Goal: Communication & Community: Answer question/provide support

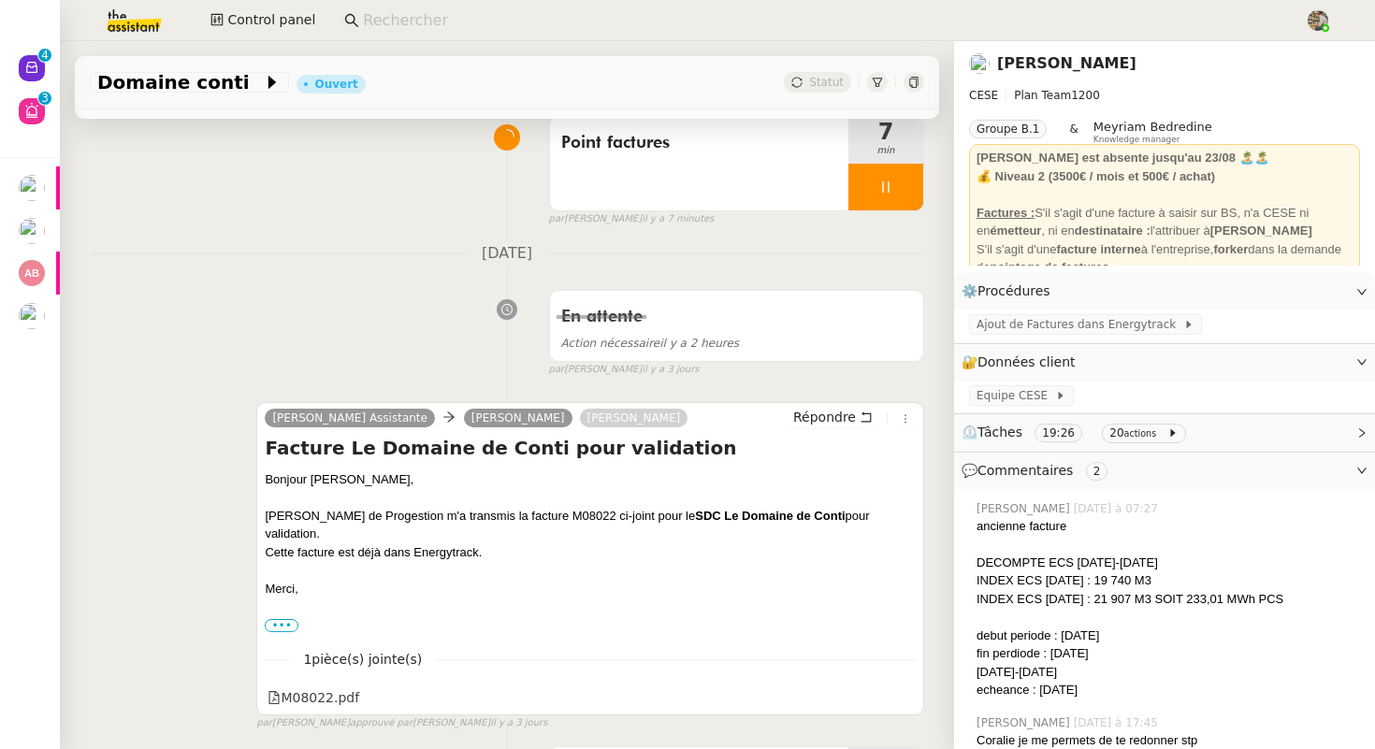
scroll to position [139, 0]
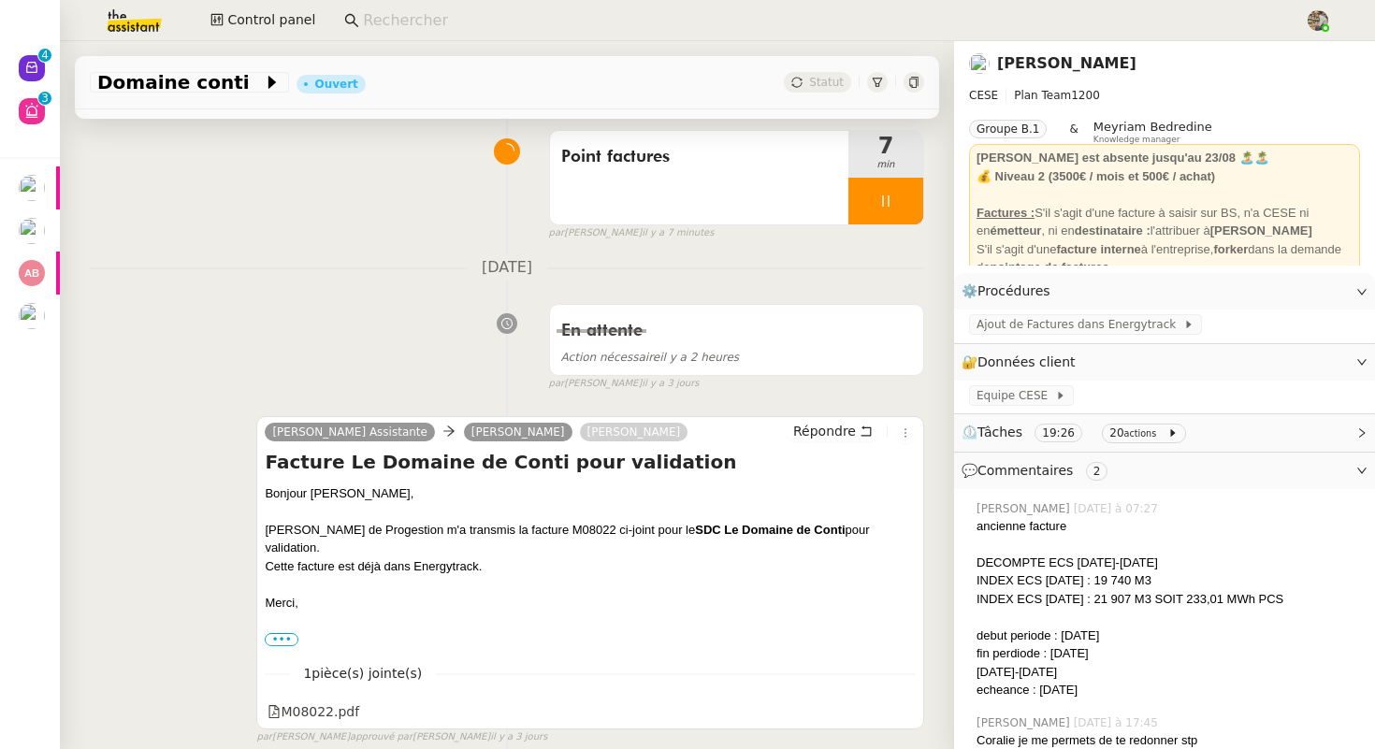
click at [796, 523] on strong "SDC Le Domaine de Conti" at bounding box center [770, 530] width 150 height 14
click at [755, 594] on div "Merci," at bounding box center [590, 603] width 651 height 19
drag, startPoint x: 817, startPoint y: 532, endPoint x: 717, endPoint y: 533, distance: 100.1
click at [717, 532] on strong "SDC Le Domaine de Conti" at bounding box center [770, 530] width 150 height 14
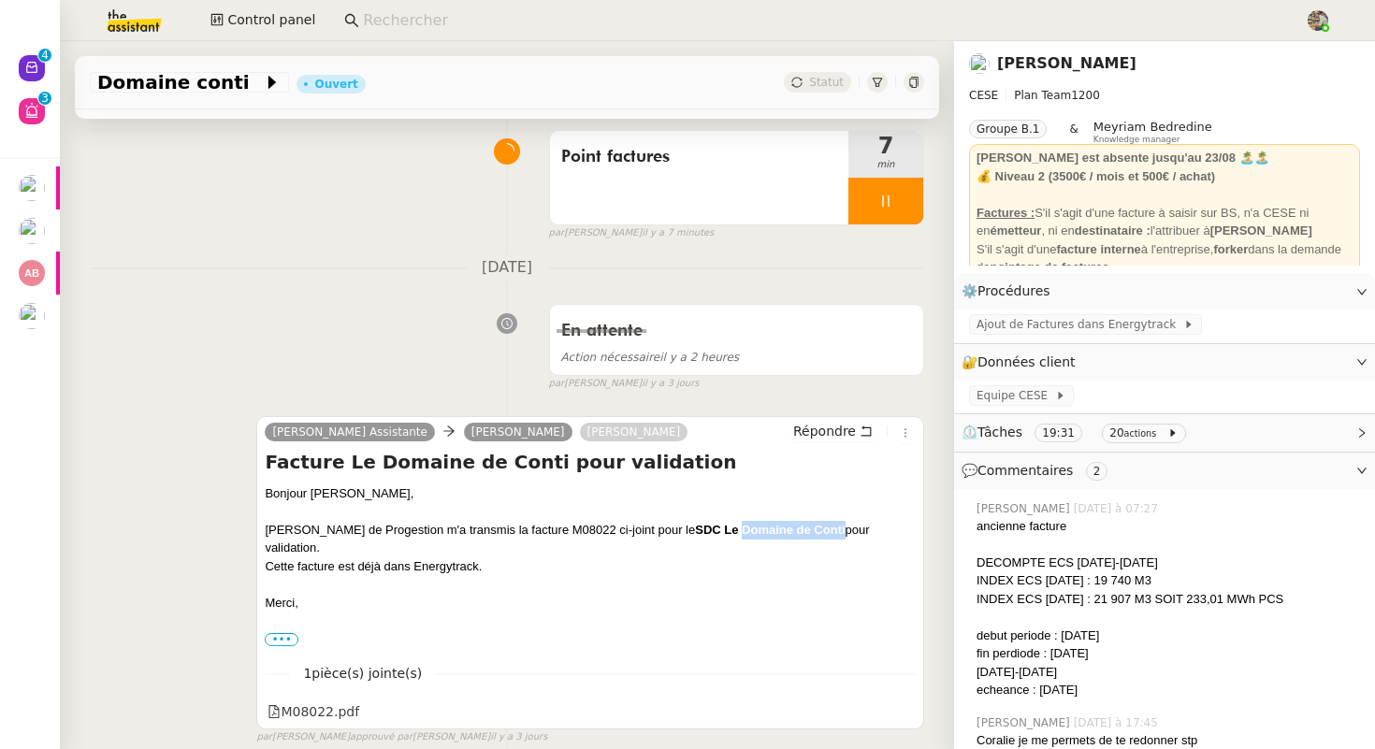
copy strong "Domaine de Conti"
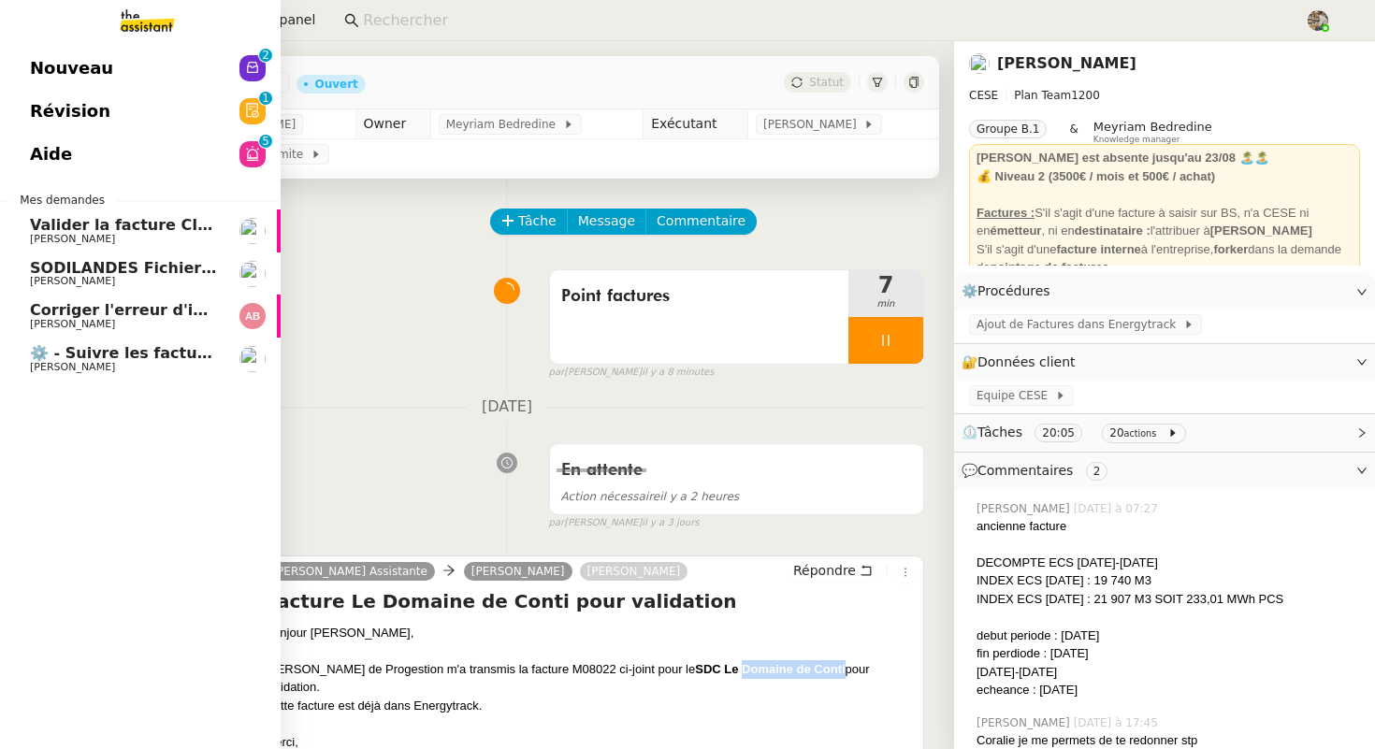
click at [74, 333] on link "Corriger l'erreur d'indice pour 2025 Anthony Bruley" at bounding box center [140, 316] width 281 height 43
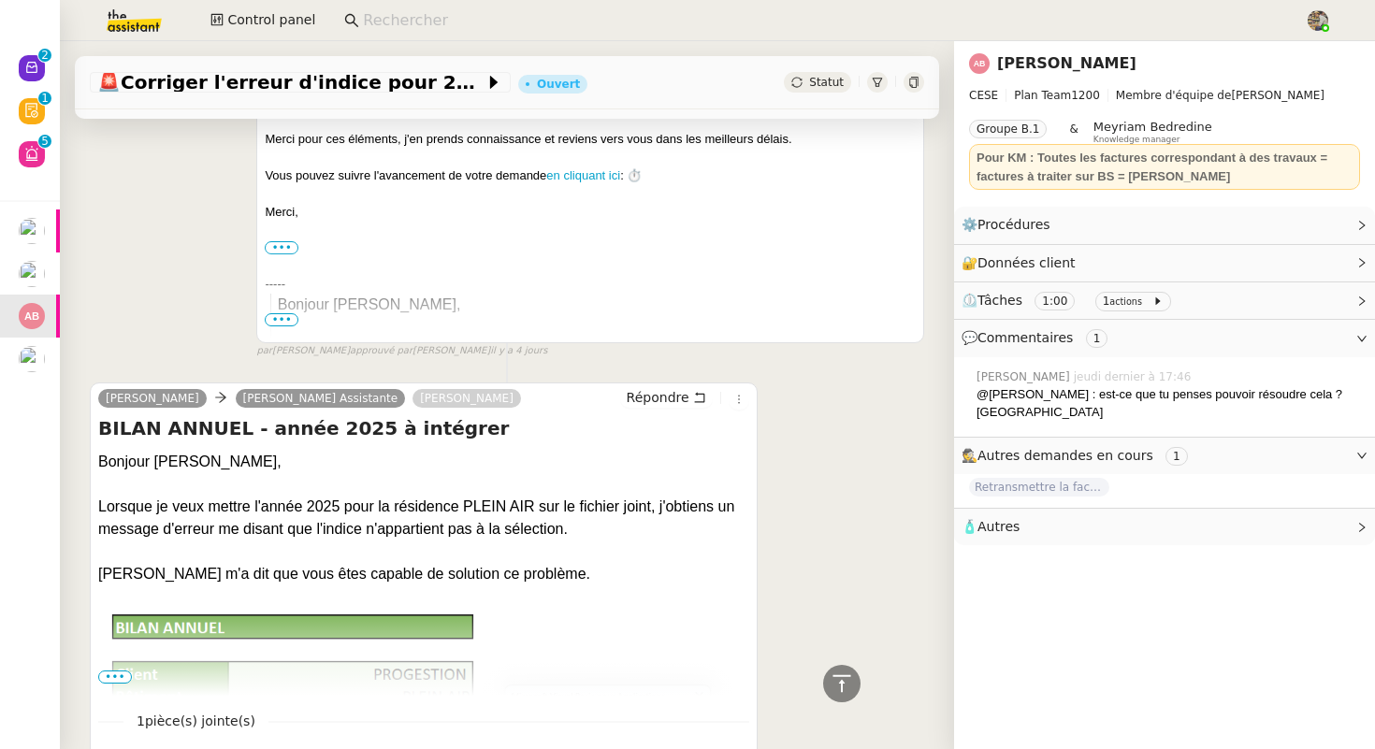
scroll to position [779, 0]
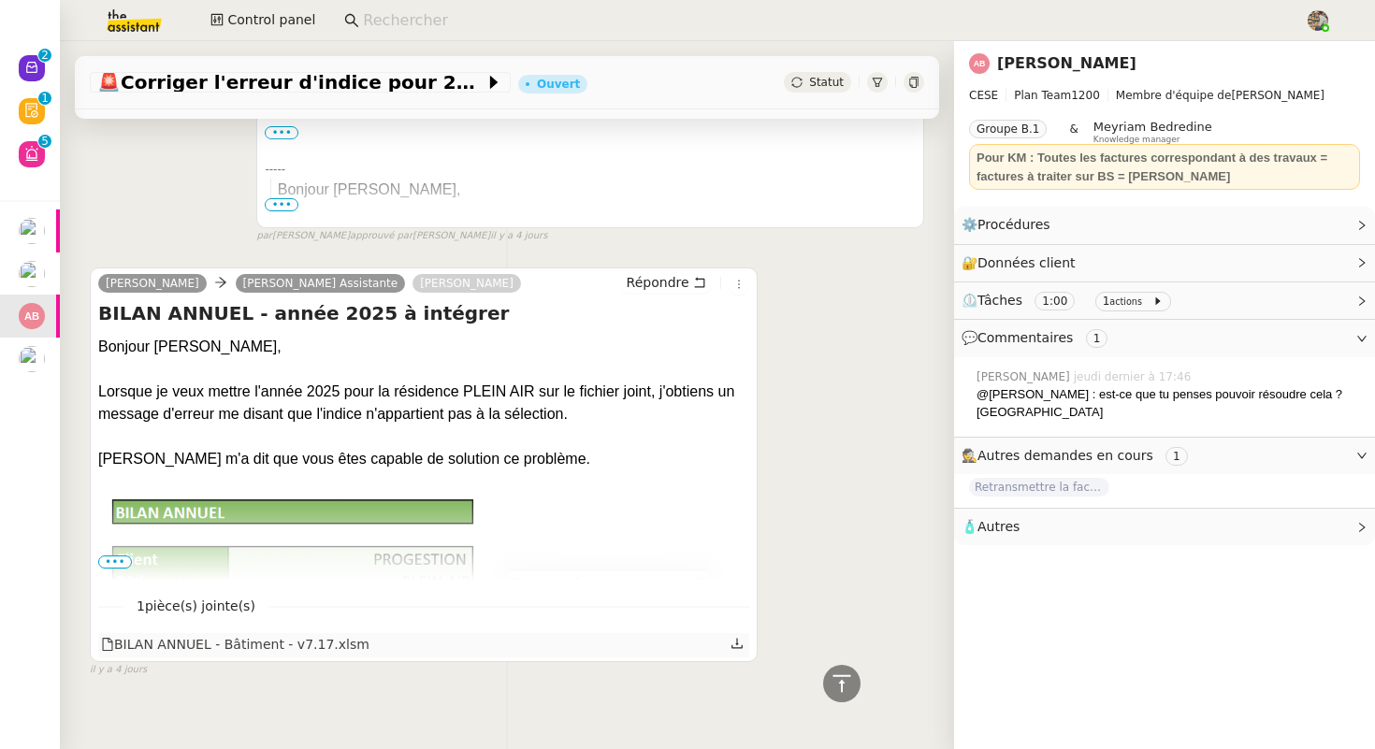
click at [735, 638] on icon at bounding box center [737, 643] width 11 height 10
click at [377, 689] on div "🚨 Corriger l'erreur d'indice pour 2025 Ouvert Statut Client Anthony Bruley Owne…" at bounding box center [507, 395] width 894 height 708
click at [1050, 54] on link "[PERSON_NAME]" at bounding box center [1066, 63] width 139 height 18
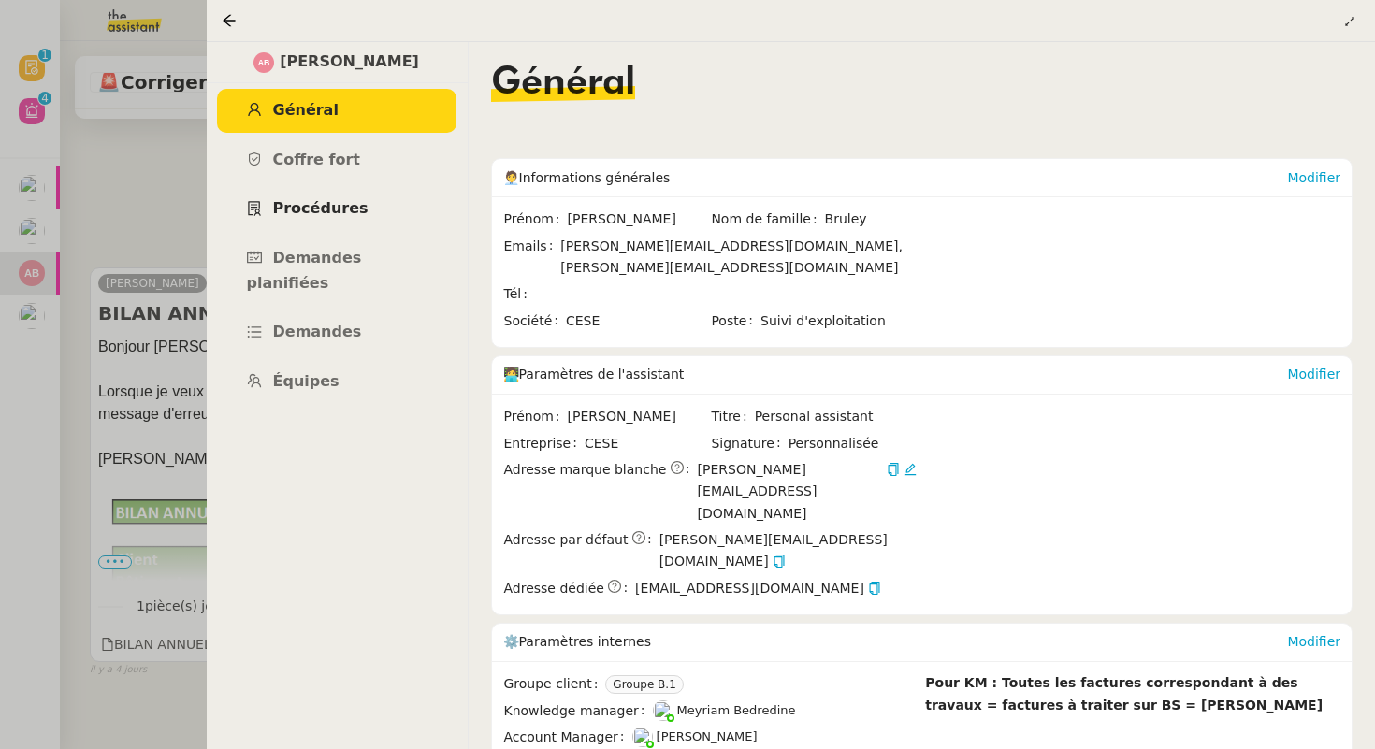
click at [324, 191] on link "Procédures" at bounding box center [336, 209] width 239 height 44
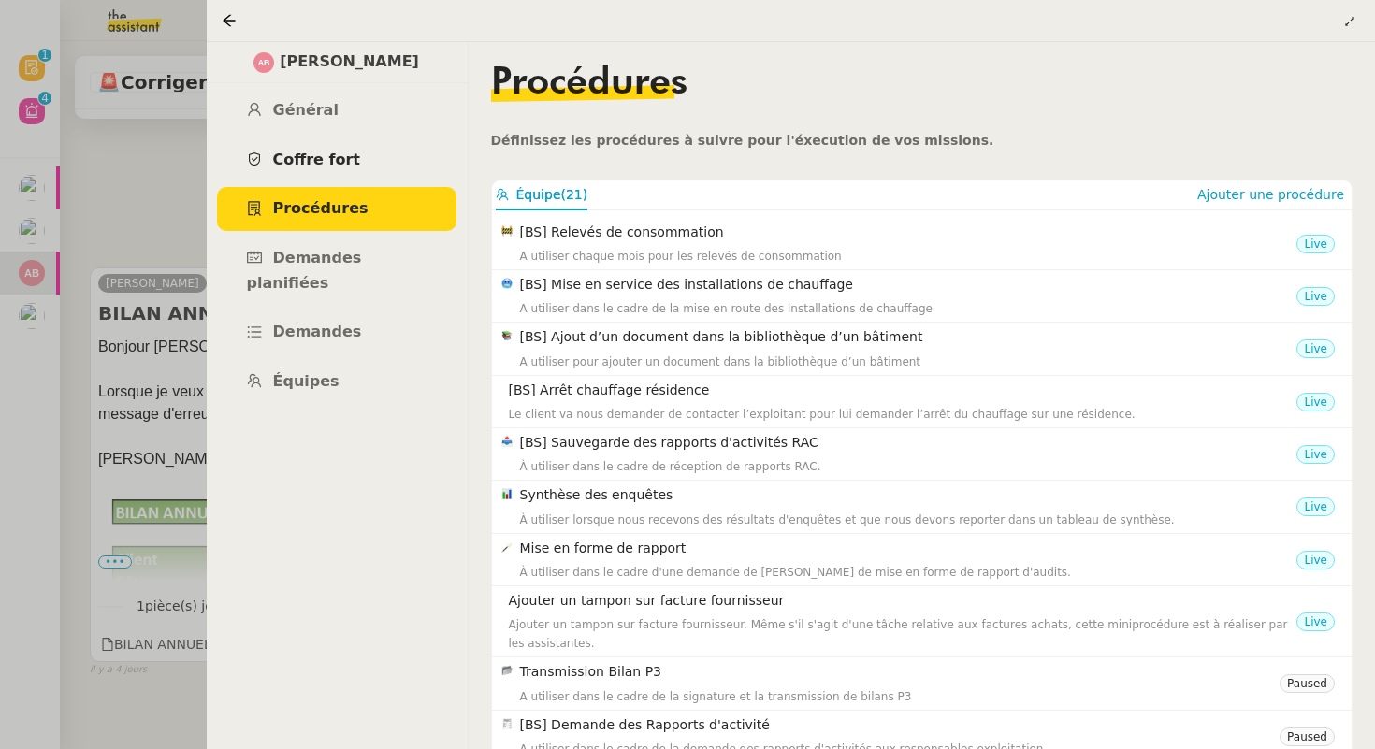
click at [330, 167] on span "Coffre fort" at bounding box center [317, 160] width 88 height 18
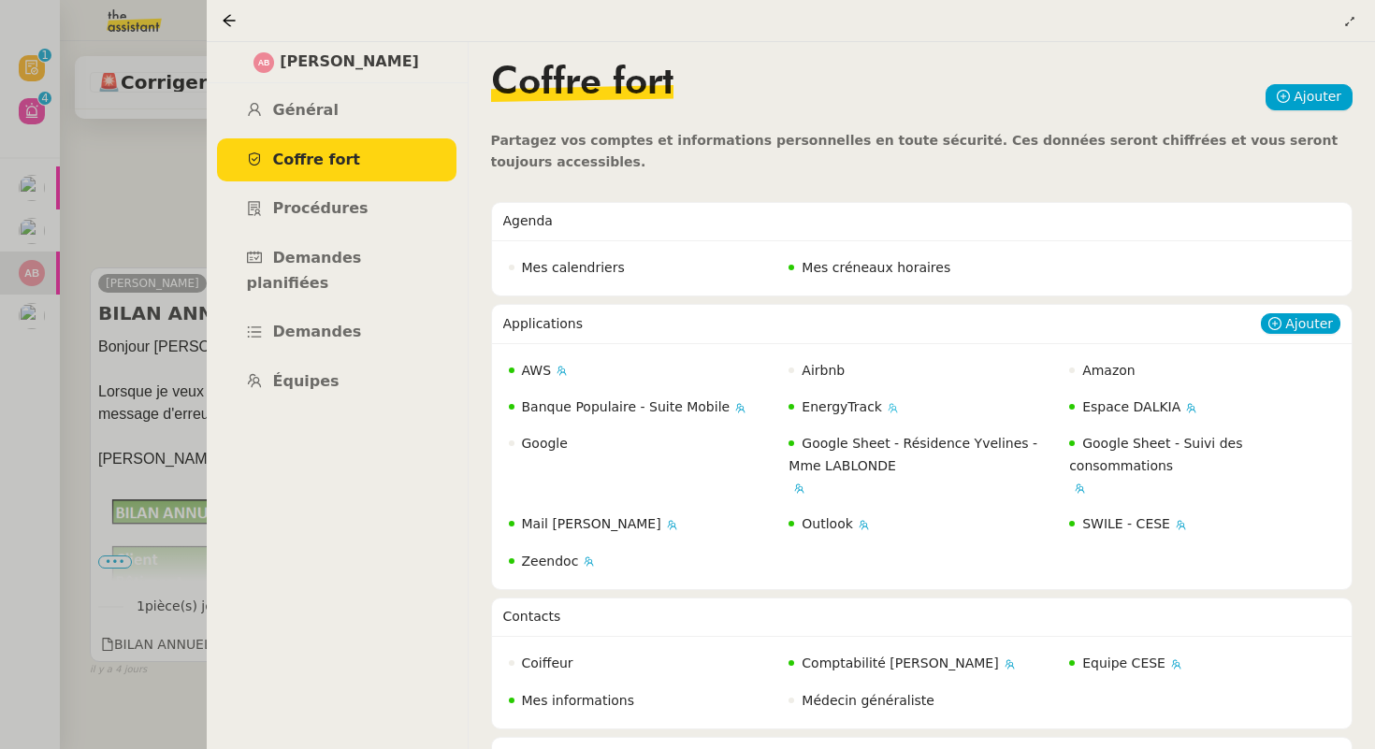
click at [836, 409] on span "EnergyTrack" at bounding box center [842, 406] width 80 height 15
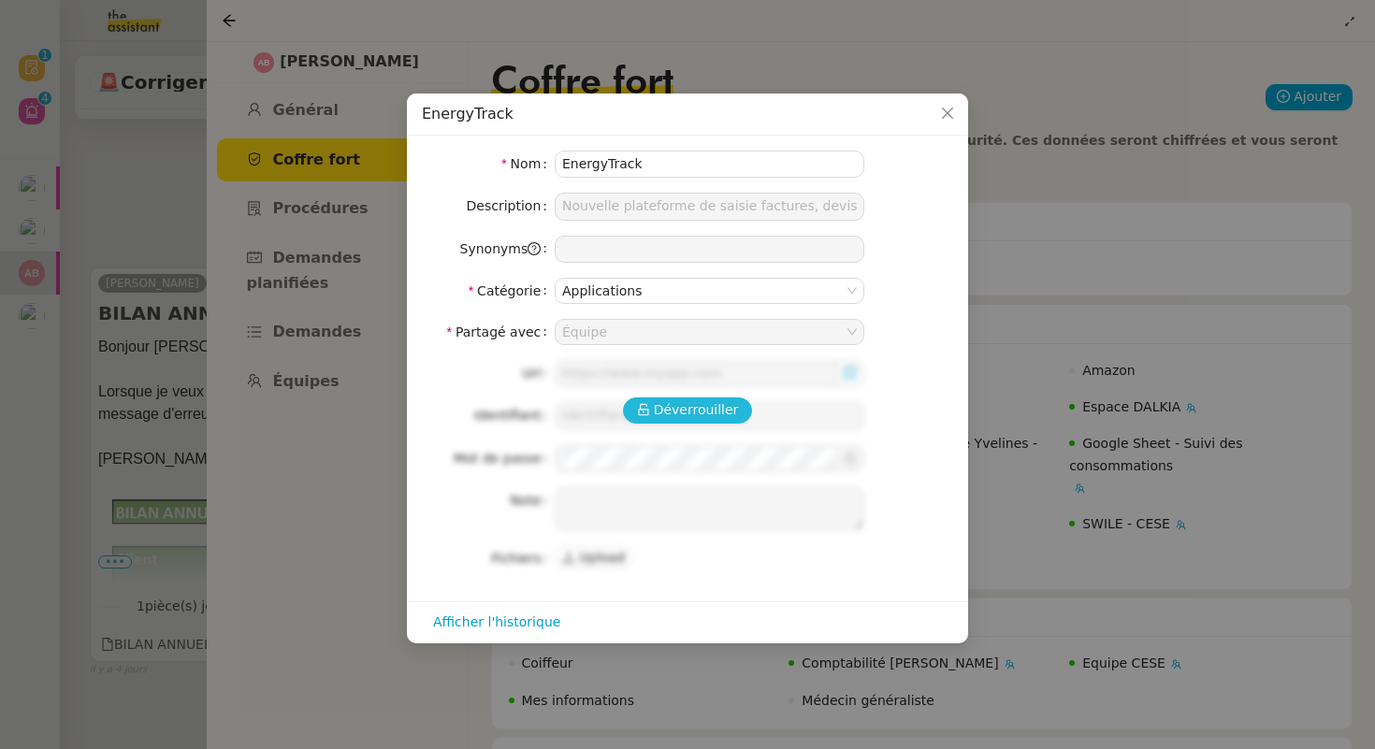
click at [708, 414] on span "Déverrouiller" at bounding box center [696, 410] width 85 height 22
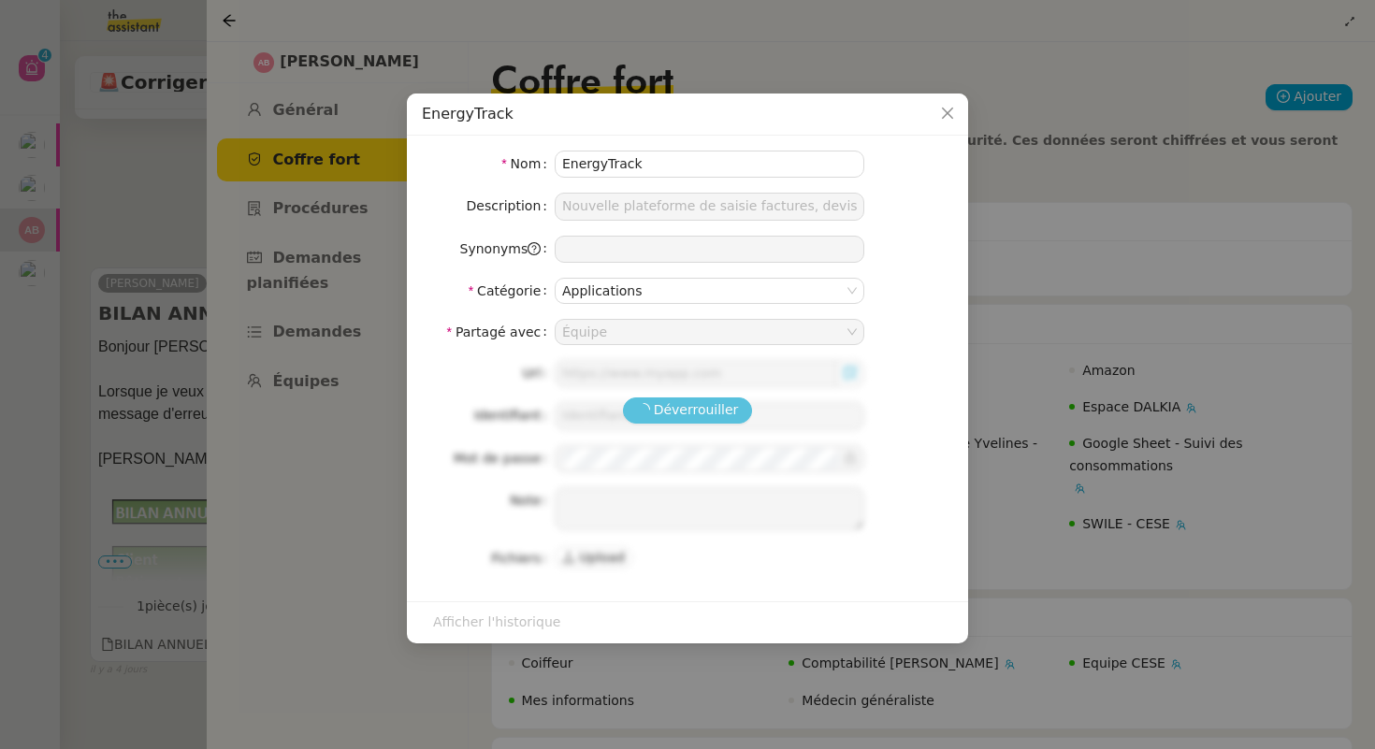
type input "https://energytrack.fr/"
type input "[PERSON_NAME][EMAIL_ADDRESS][DOMAIN_NAME]"
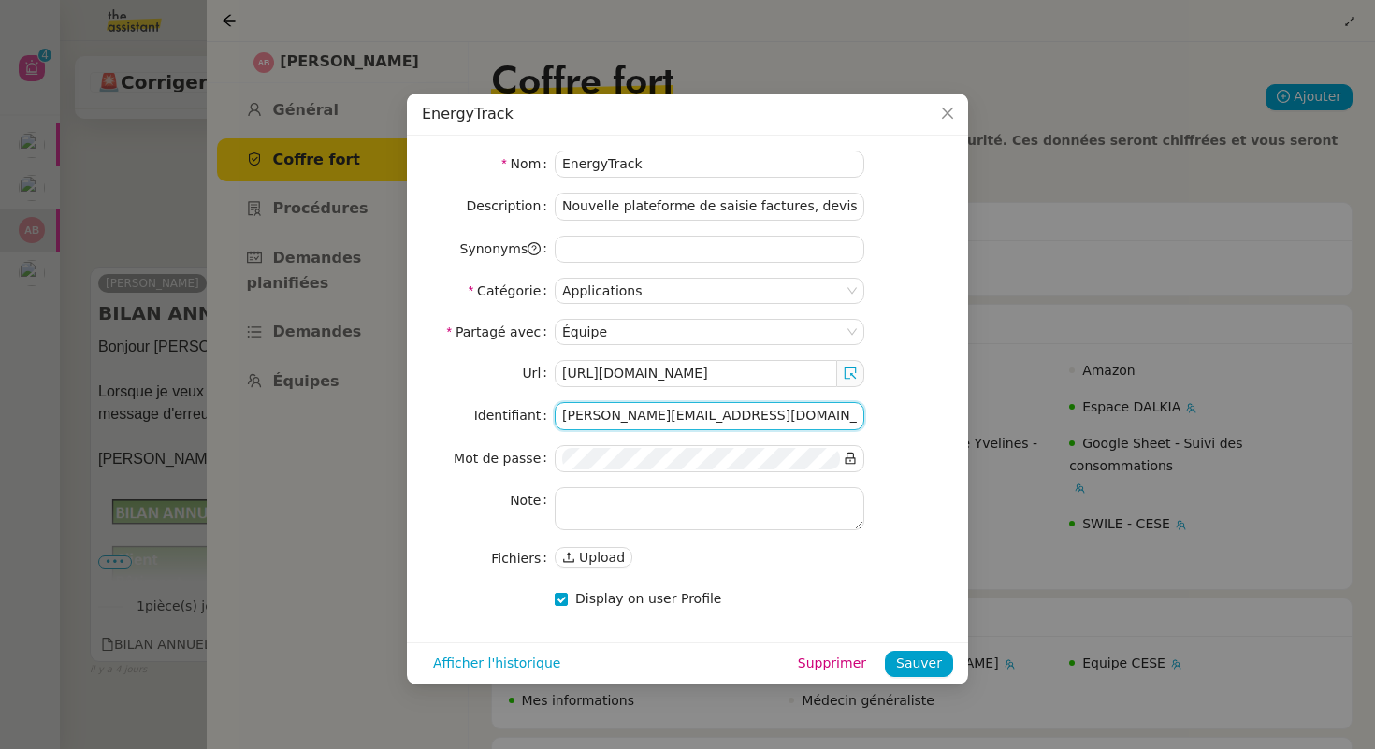
click at [697, 421] on input "[PERSON_NAME][EMAIL_ADDRESS][DOMAIN_NAME]" at bounding box center [710, 415] width 310 height 27
click at [902, 464] on nz-form-item "Mot de passe" at bounding box center [687, 458] width 531 height 27
click at [841, 463] on nz-input-group at bounding box center [710, 458] width 310 height 27
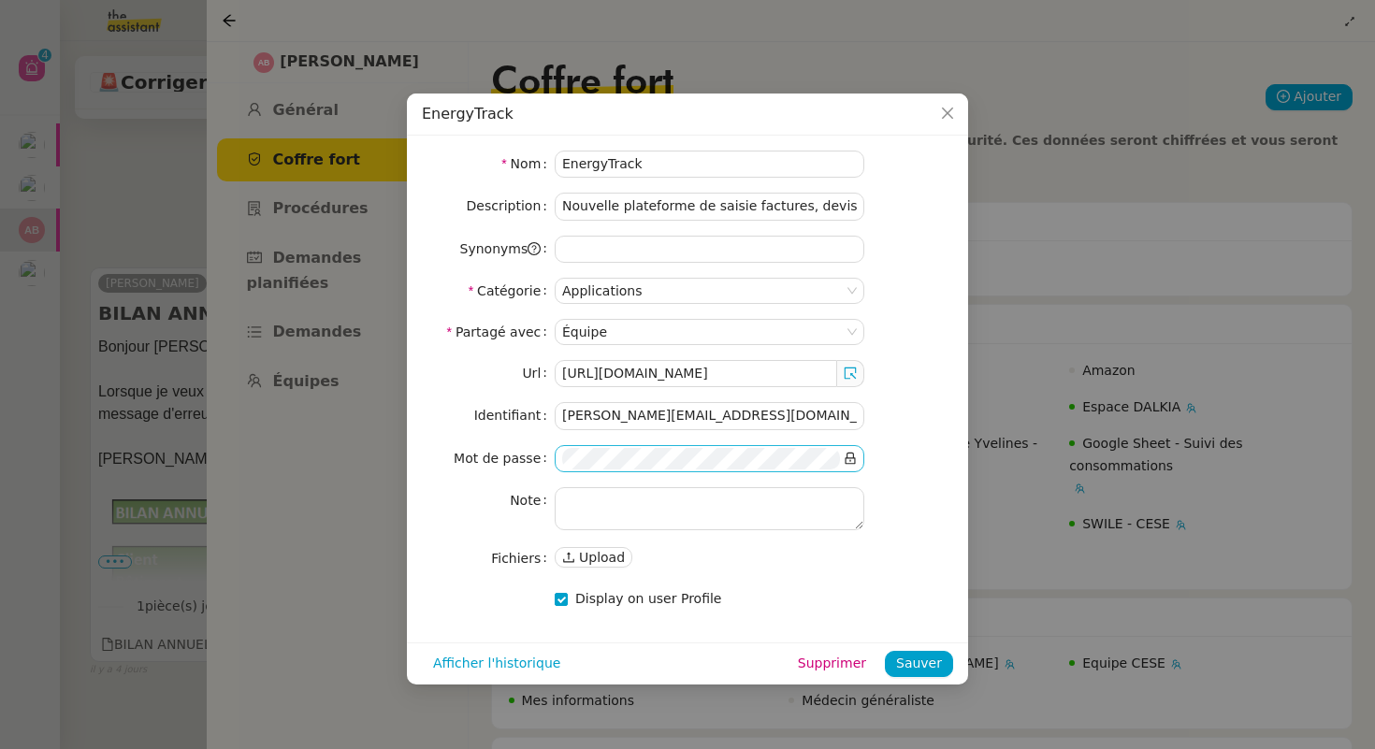
click at [858, 461] on nz-input-group at bounding box center [710, 458] width 310 height 27
click at [852, 461] on icon at bounding box center [850, 458] width 13 height 13
click at [119, 470] on nz-modal-container "EnergyTrack Nom EnergyTrack Description Nouvelle plateforme de saisie factures,…" at bounding box center [687, 374] width 1375 height 749
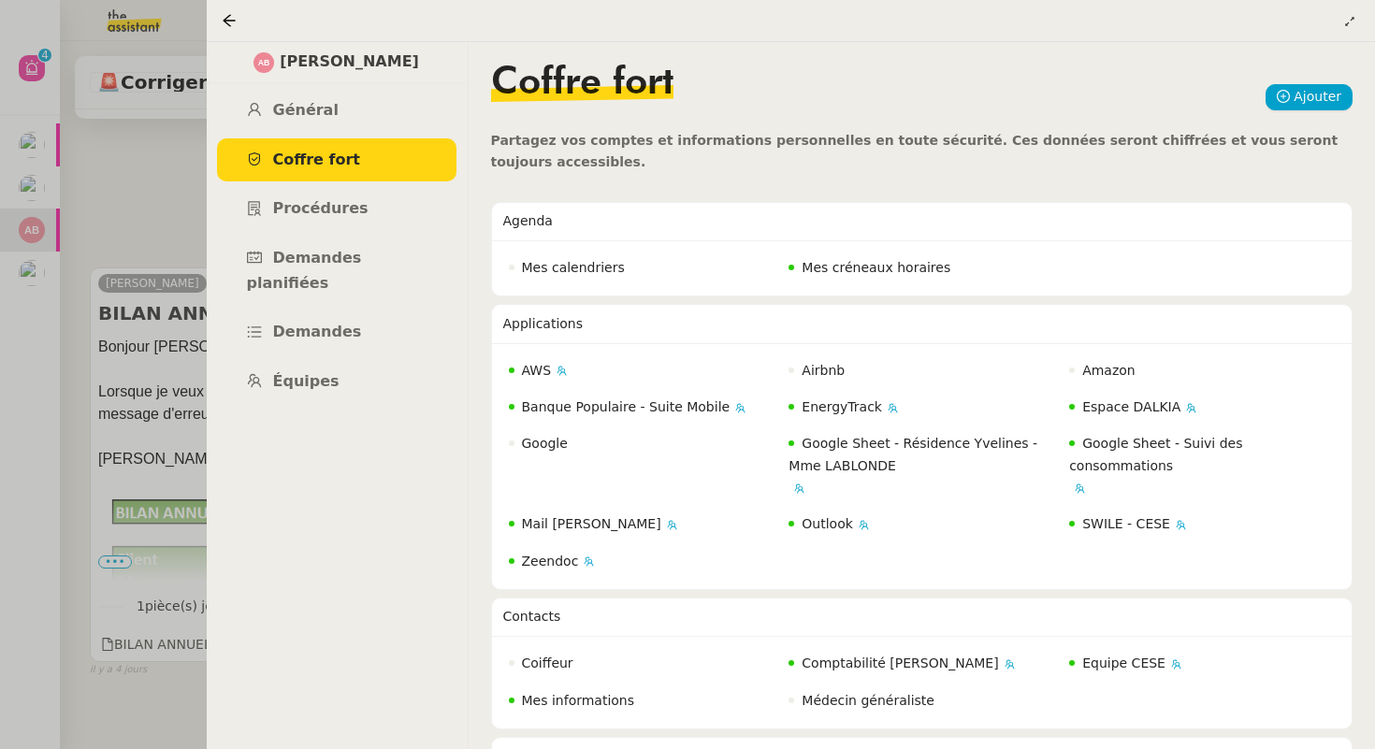
click at [119, 470] on div at bounding box center [687, 374] width 1375 height 749
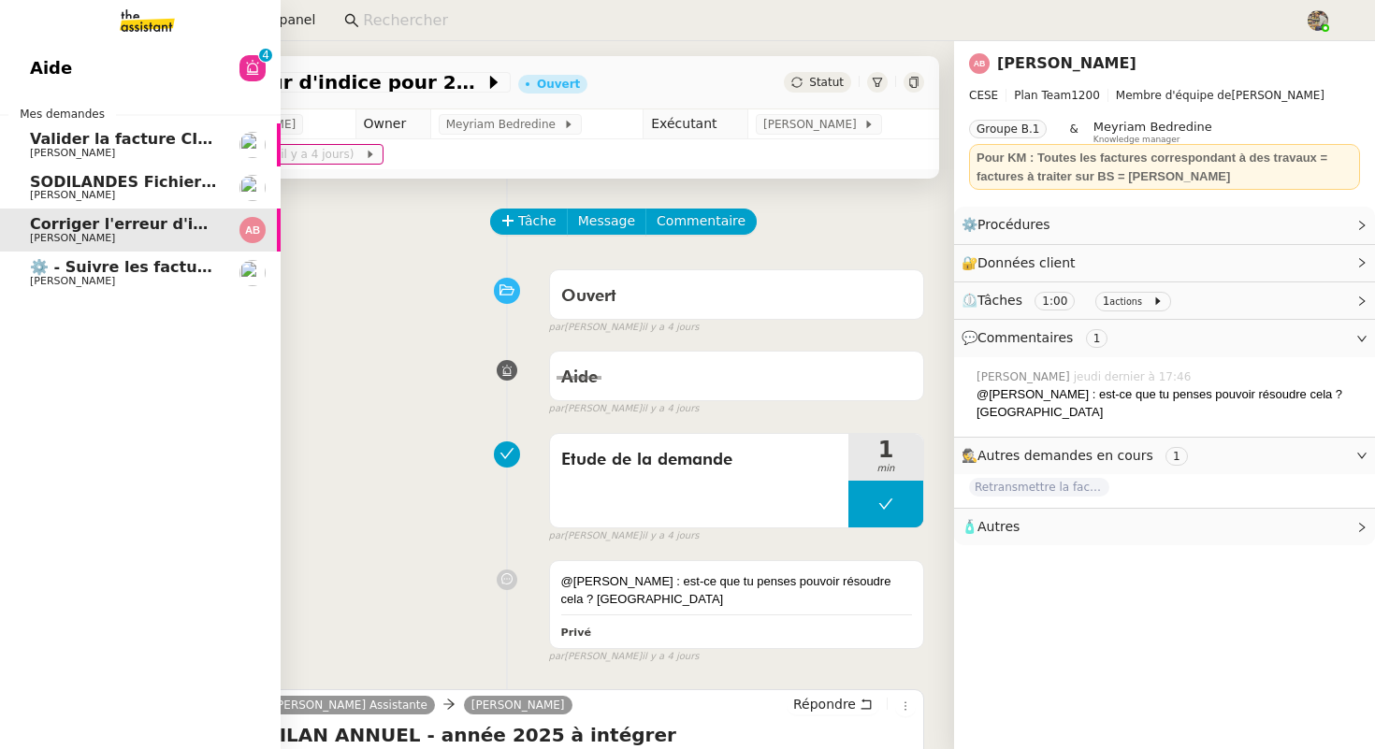
click at [71, 265] on span "⚙️ - Suivre les factures d'exploitation" at bounding box center [187, 267] width 315 height 18
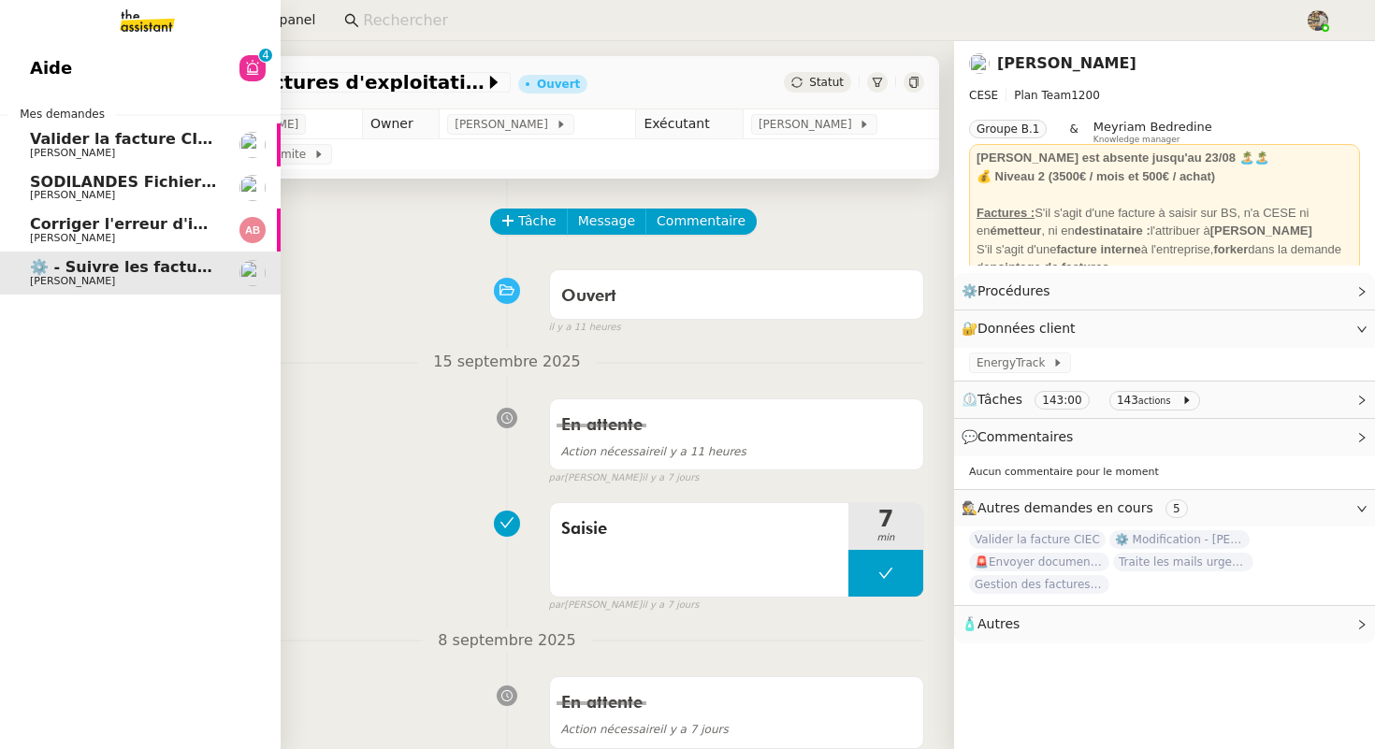
click at [128, 225] on span "Corriger l'erreur d'indice pour 2025" at bounding box center [179, 224] width 299 height 18
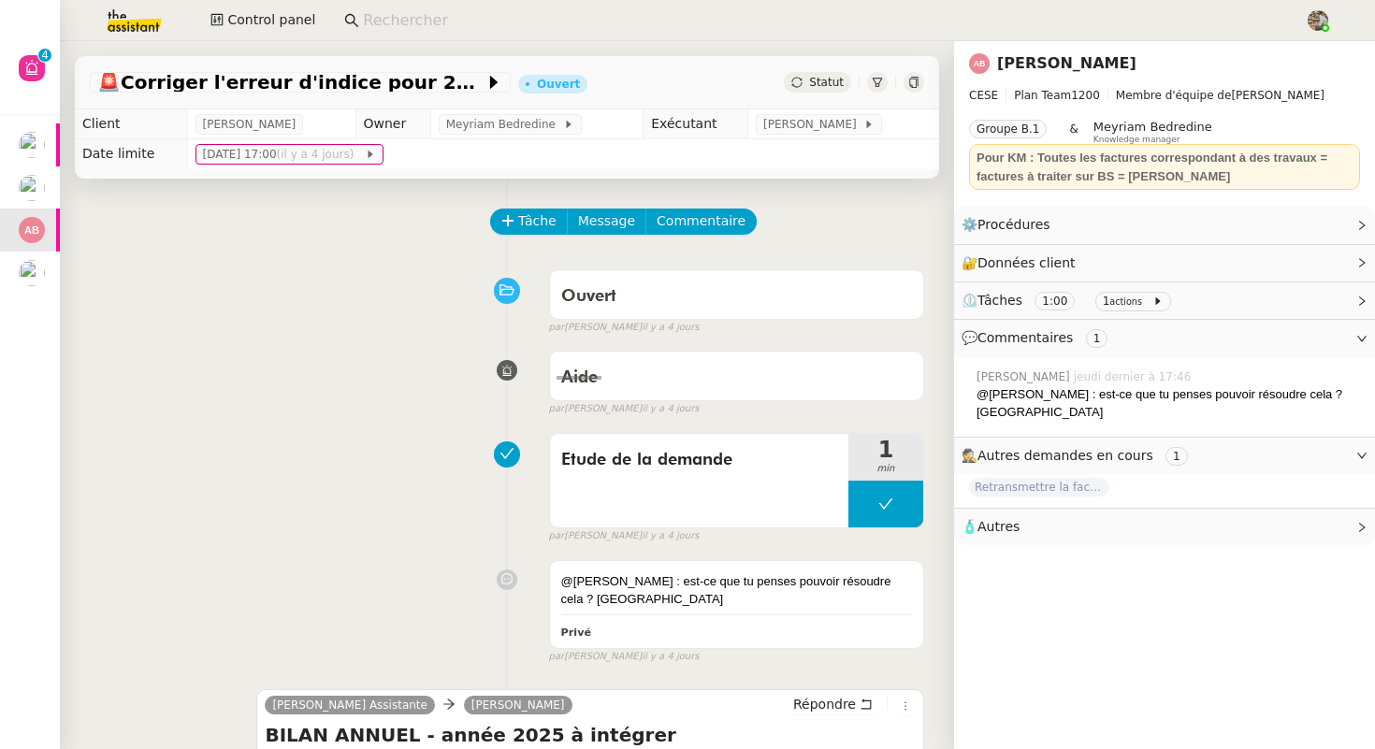
scroll to position [779, 0]
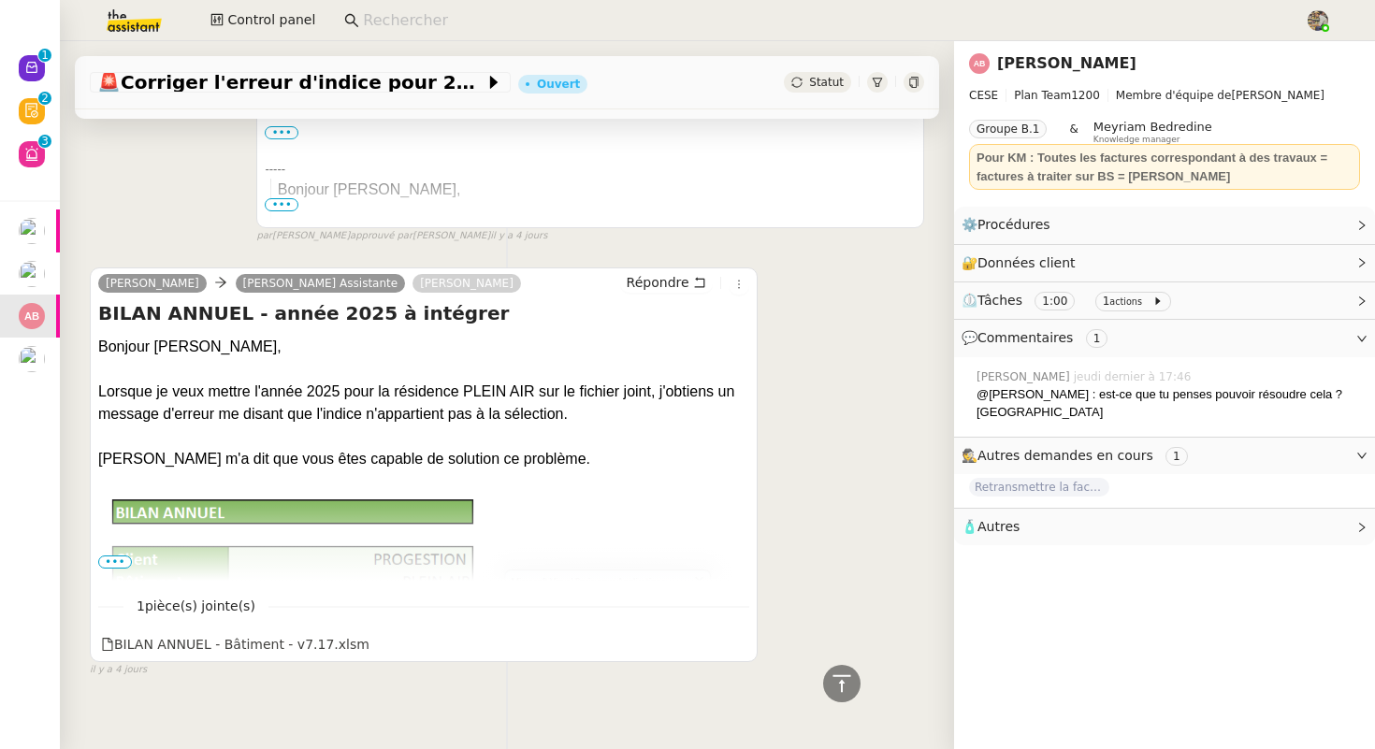
click at [116, 556] on span "•••" at bounding box center [115, 562] width 34 height 13
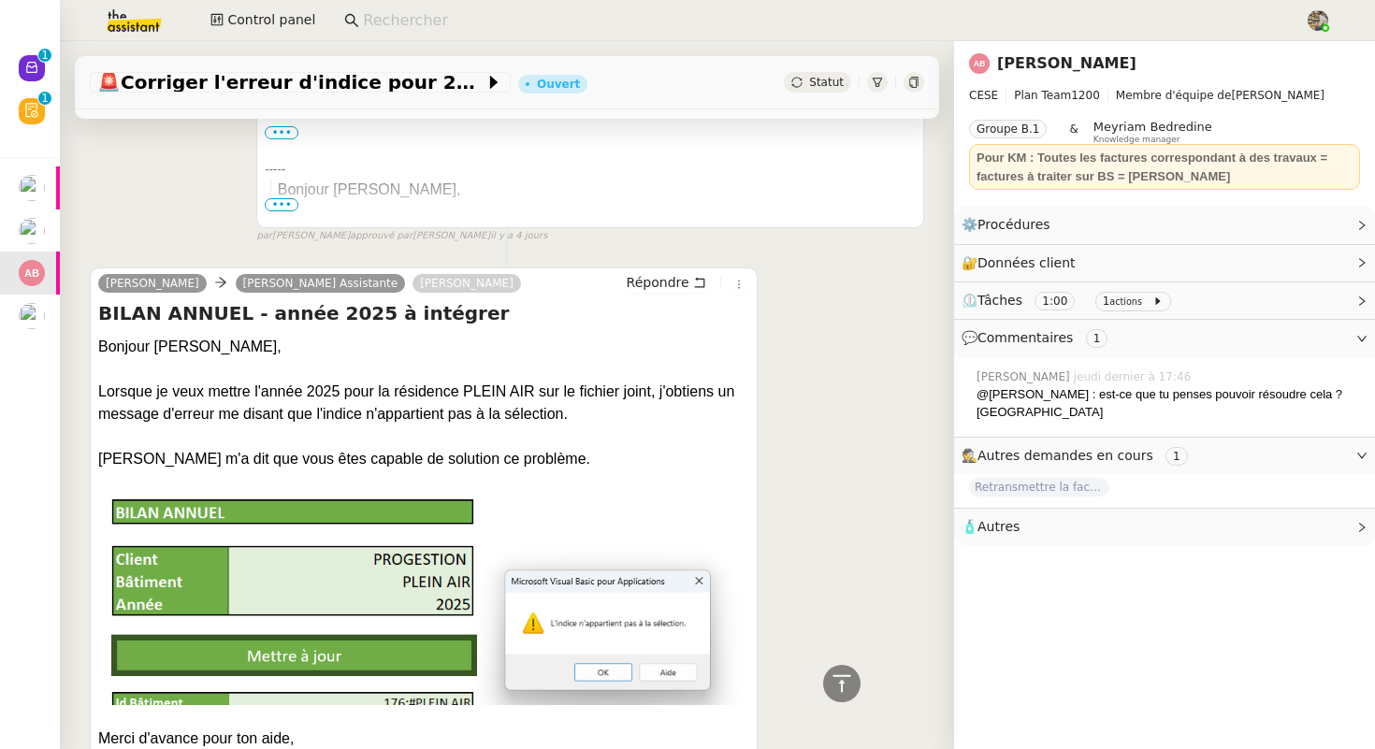
scroll to position [0, 0]
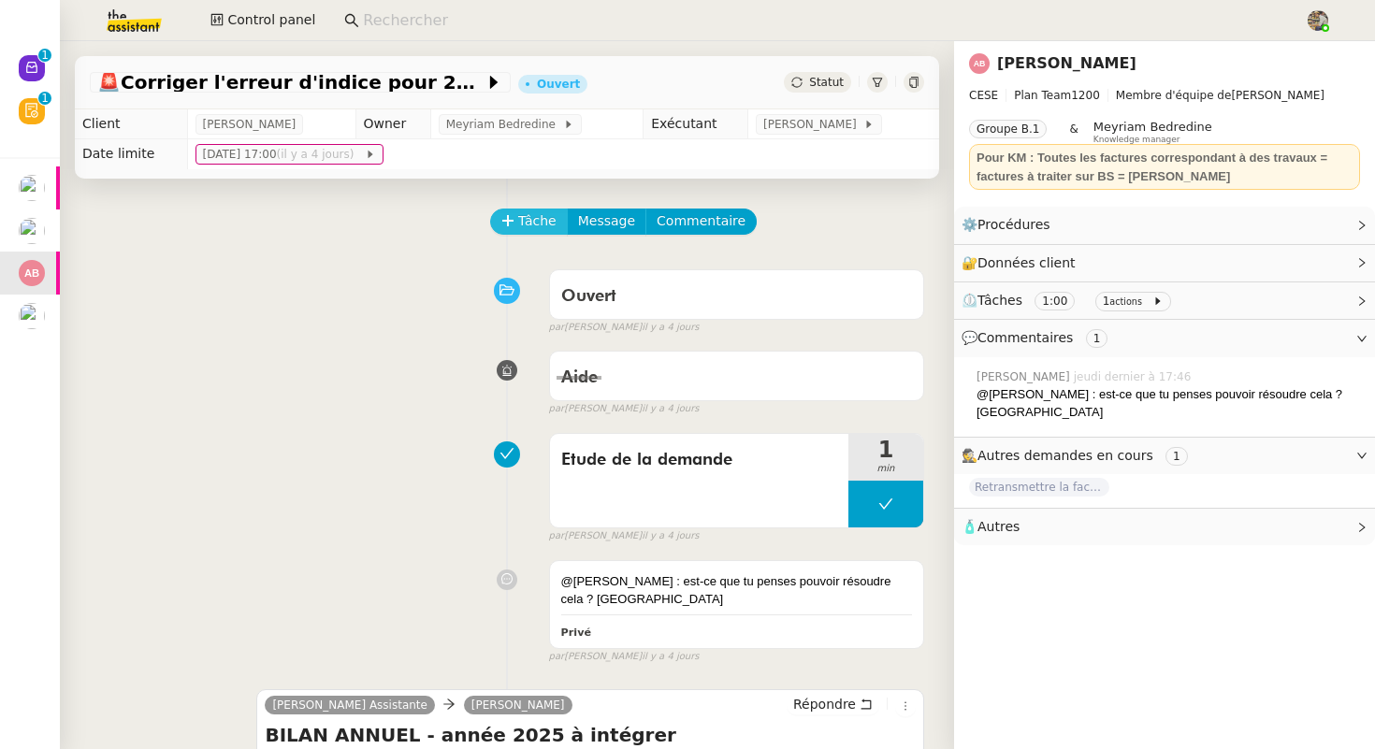
click at [530, 212] on span "Tâche" at bounding box center [537, 221] width 38 height 22
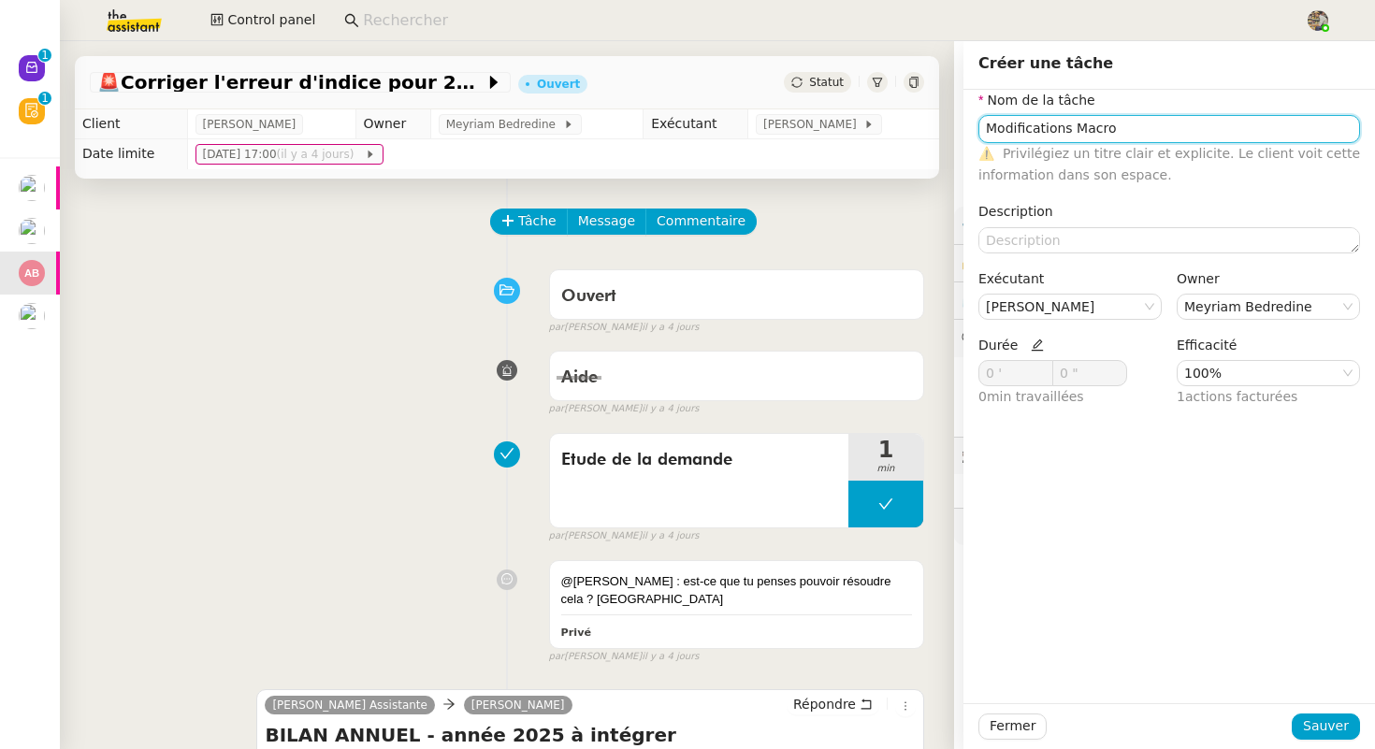
type input "Modifications Macro"
click at [1031, 347] on icon at bounding box center [1037, 345] width 13 height 13
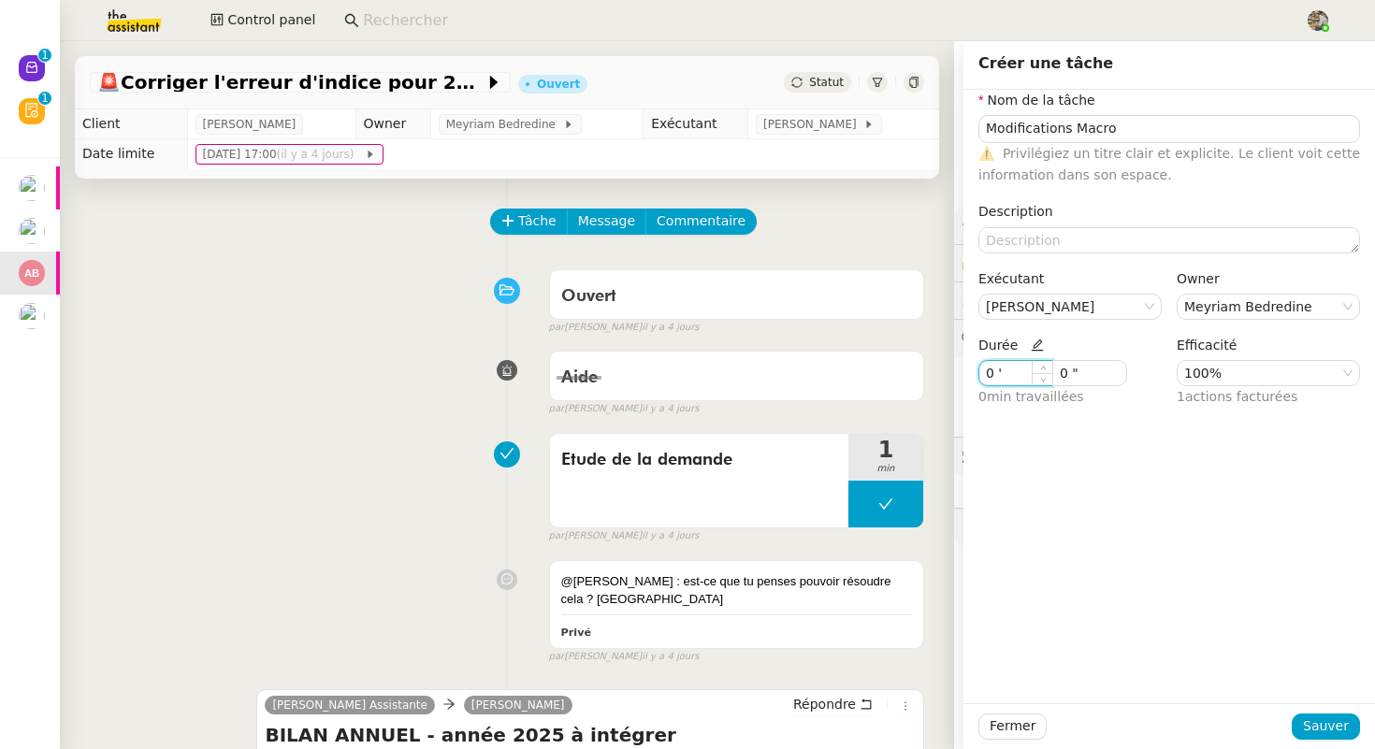
drag, startPoint x: 991, startPoint y: 376, endPoint x: 967, endPoint y: 376, distance: 23.4
click at [968, 376] on div "Nom de la tâche Modifications Macro ⚠️ Privilégiez un titre clair et explicite.…" at bounding box center [1170, 257] width 412 height 334
type input "102 '"
click at [1344, 720] on span "Sauver" at bounding box center [1326, 727] width 46 height 22
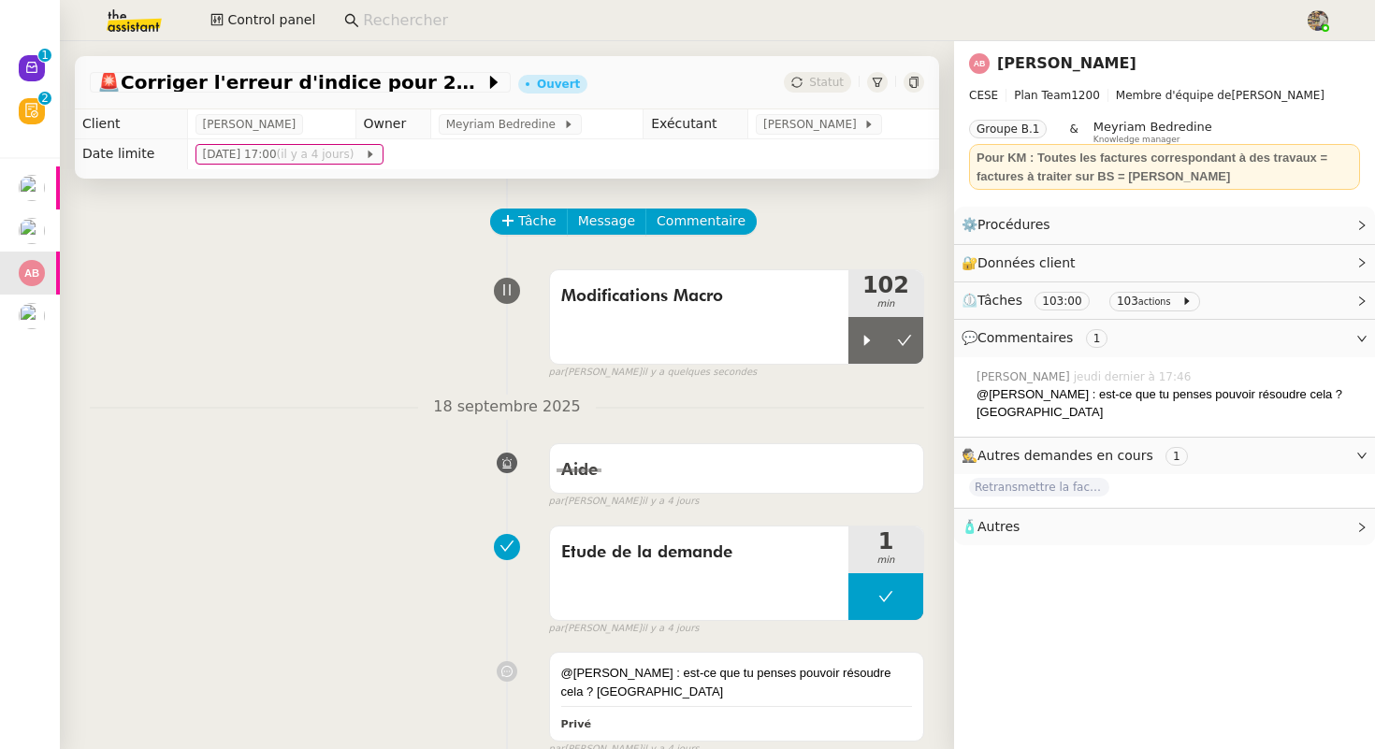
click at [1047, 65] on link "[PERSON_NAME]" at bounding box center [1066, 63] width 139 height 18
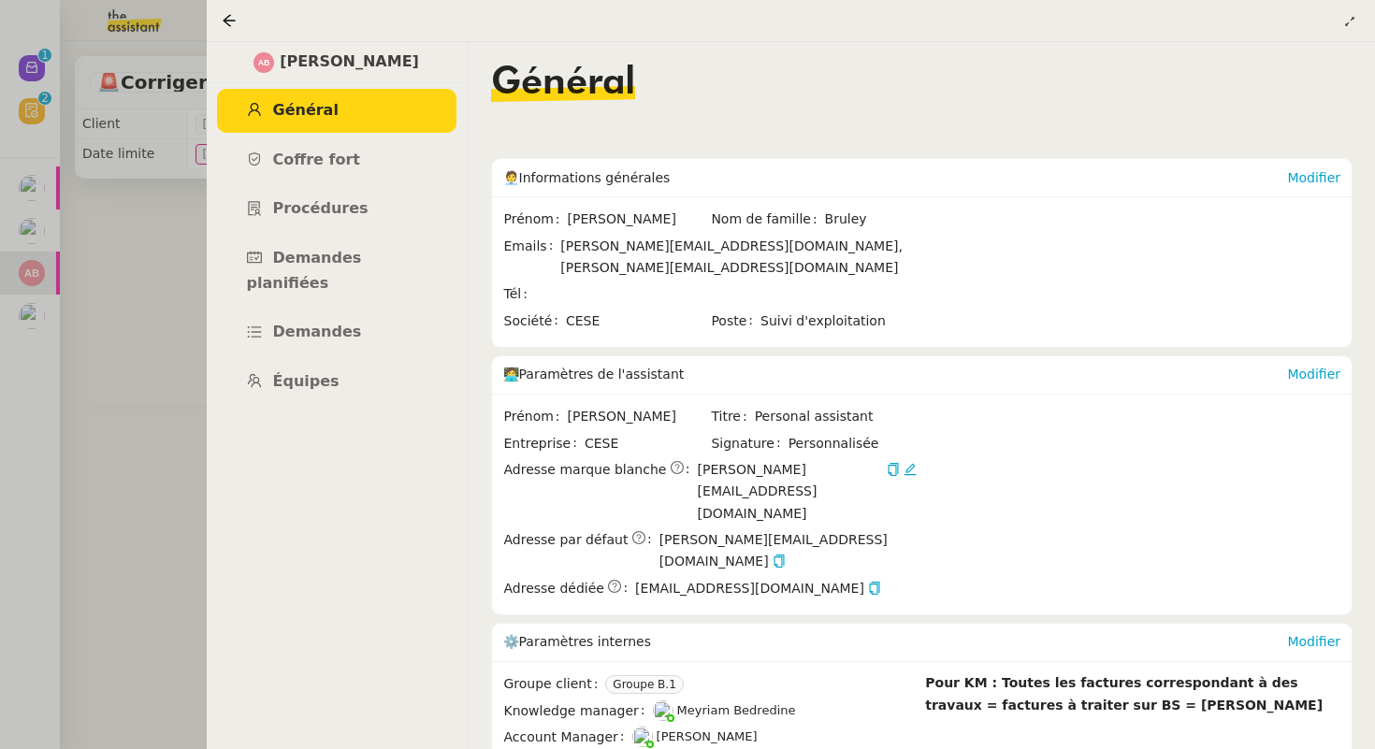
click at [88, 254] on div at bounding box center [687, 374] width 1375 height 749
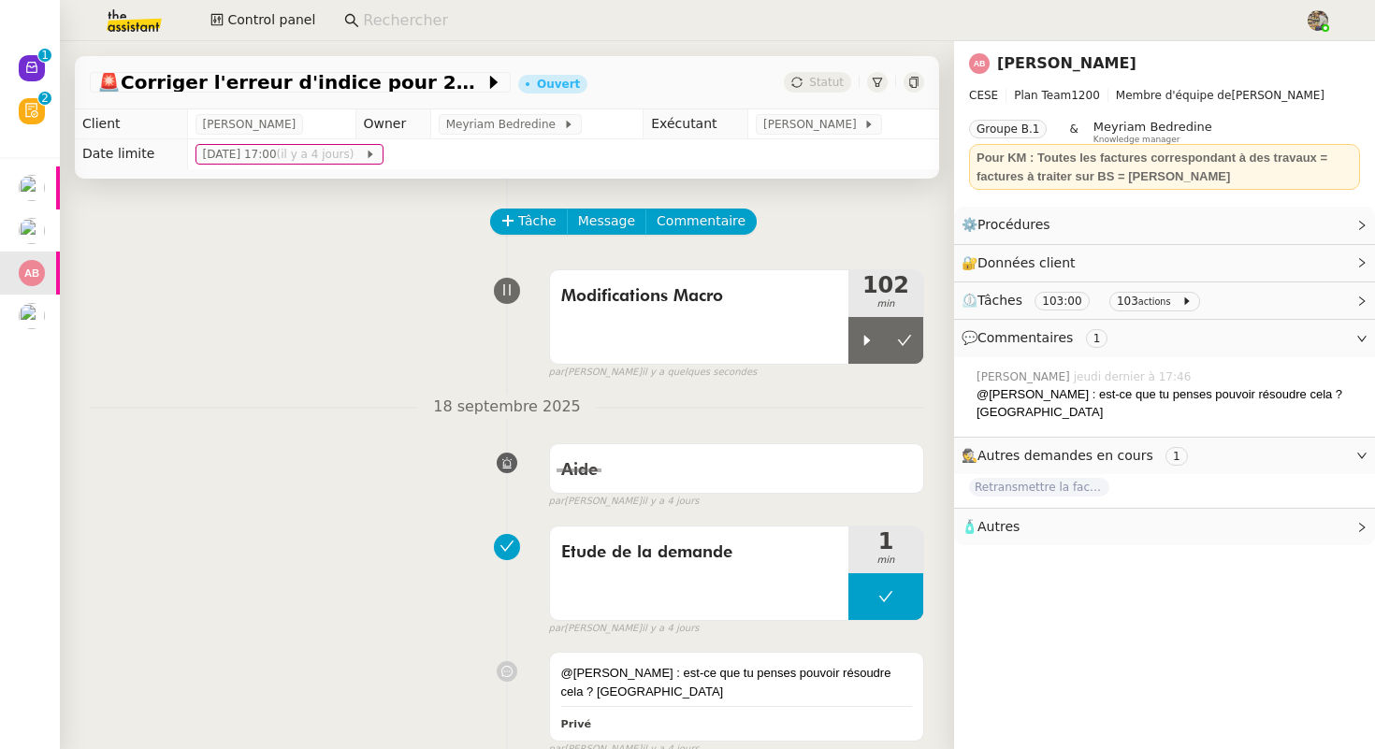
click at [399, 8] on input at bounding box center [824, 20] width 923 height 25
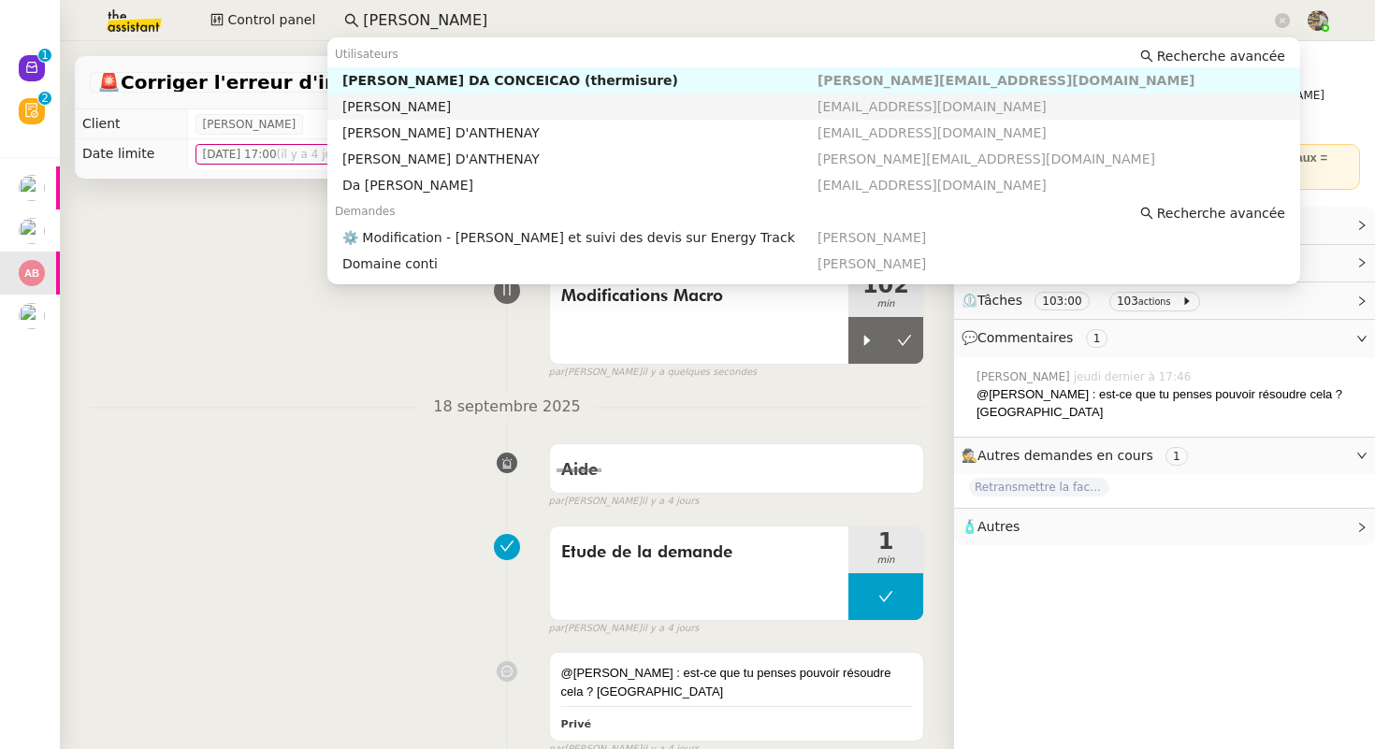
click at [429, 109] on div "[PERSON_NAME]" at bounding box center [579, 106] width 475 height 17
type input "charles da"
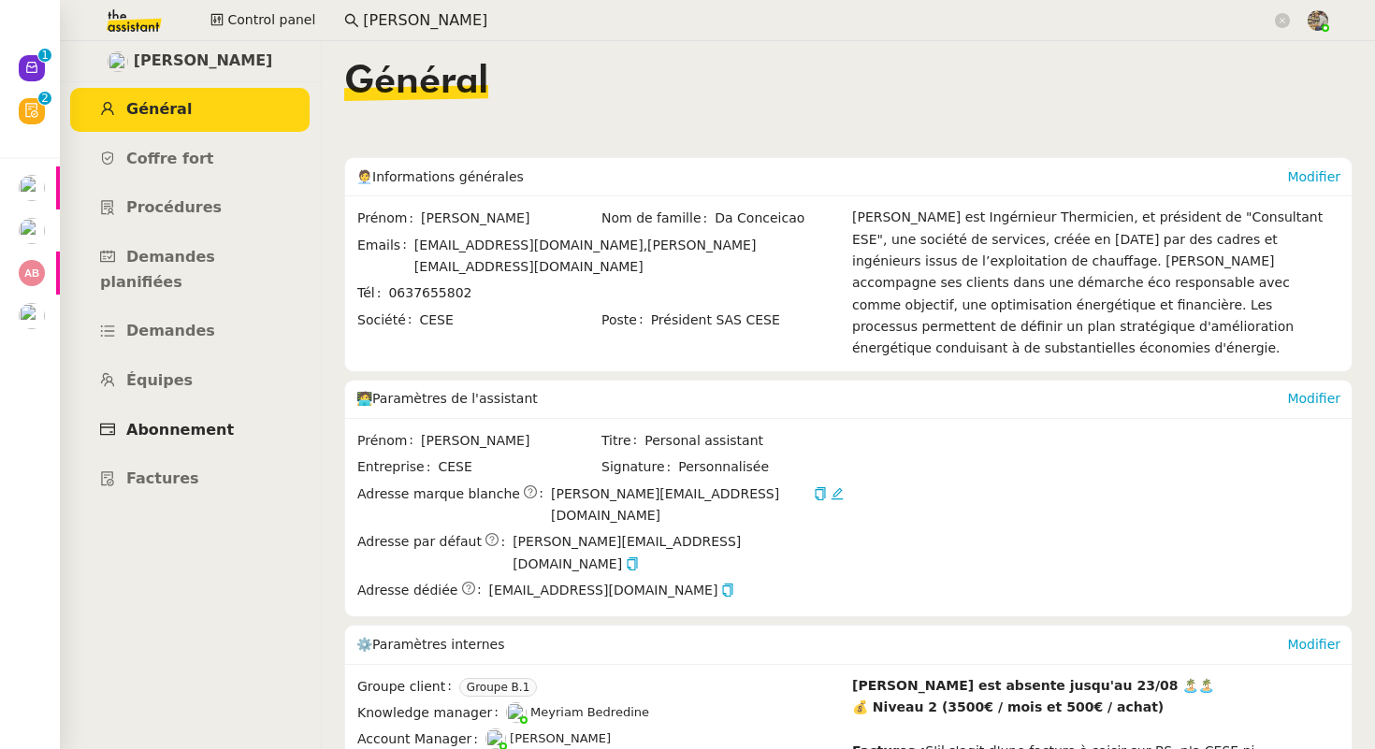
click at [193, 418] on link "Abonnement" at bounding box center [189, 431] width 239 height 44
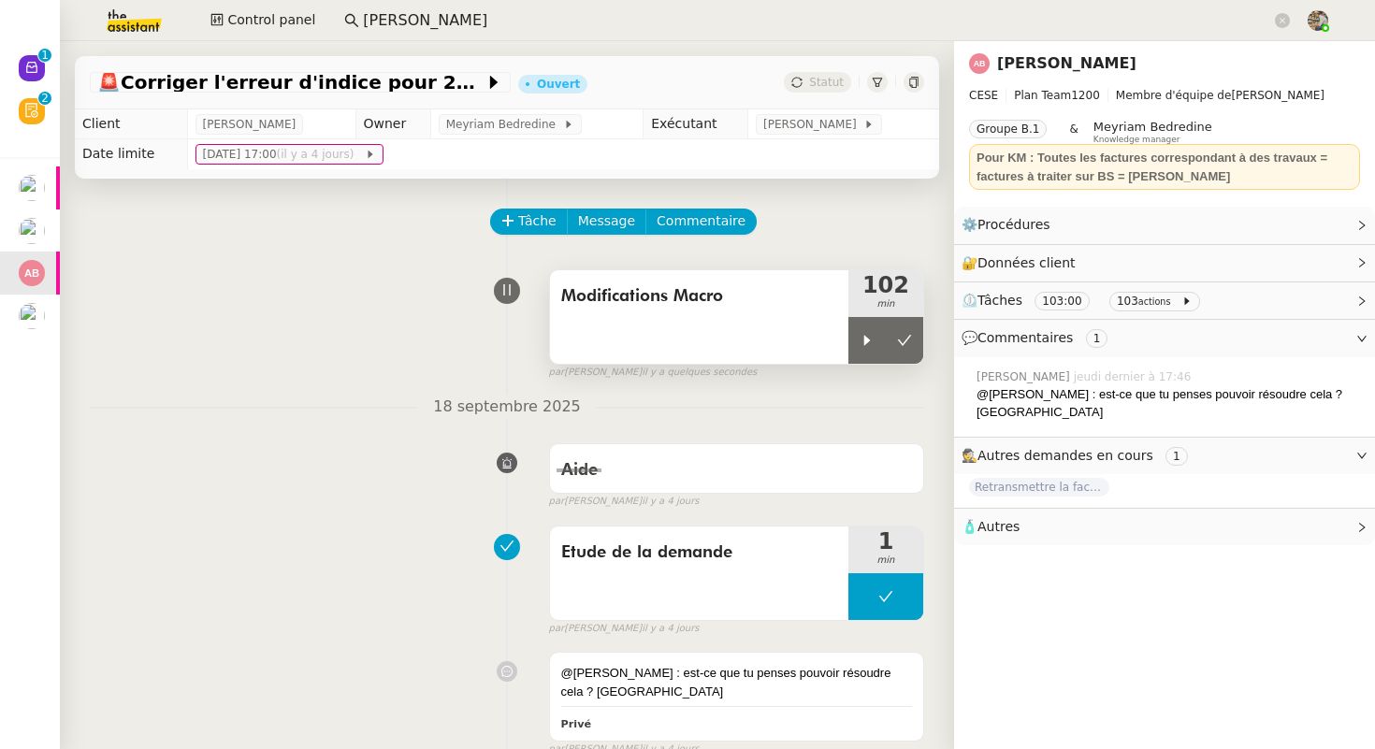
click at [788, 290] on span "Modifications Macro" at bounding box center [699, 297] width 276 height 28
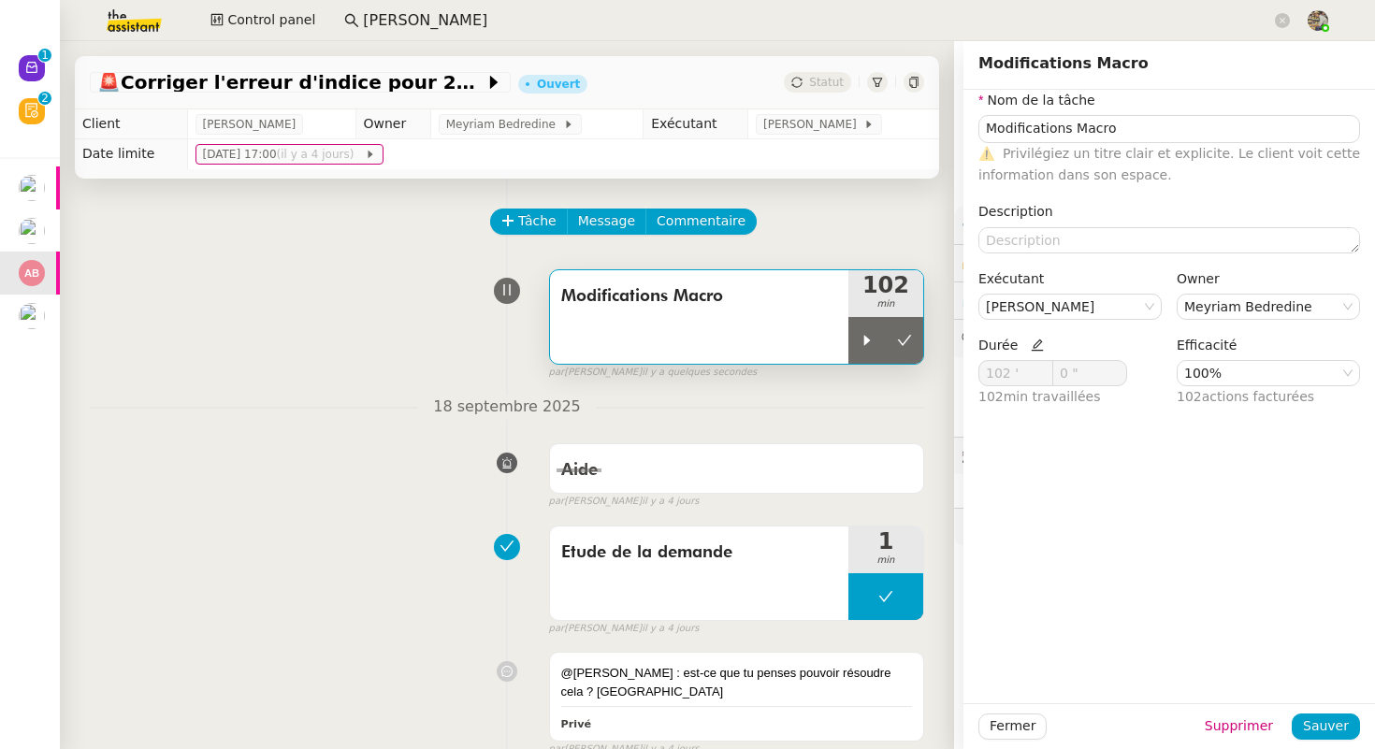
click at [1036, 346] on icon at bounding box center [1037, 345] width 13 height 13
click at [1001, 373] on input "102 '" at bounding box center [1015, 373] width 73 height 24
drag, startPoint x: 995, startPoint y: 373, endPoint x: 922, endPoint y: 373, distance: 73.0
click at [922, 373] on app-ticket "🚨 Corriger l'erreur d'indice pour 2025 Ouvert Statut Client Anthony Bruley Owne…" at bounding box center [717, 395] width 1315 height 708
type input "202 '"
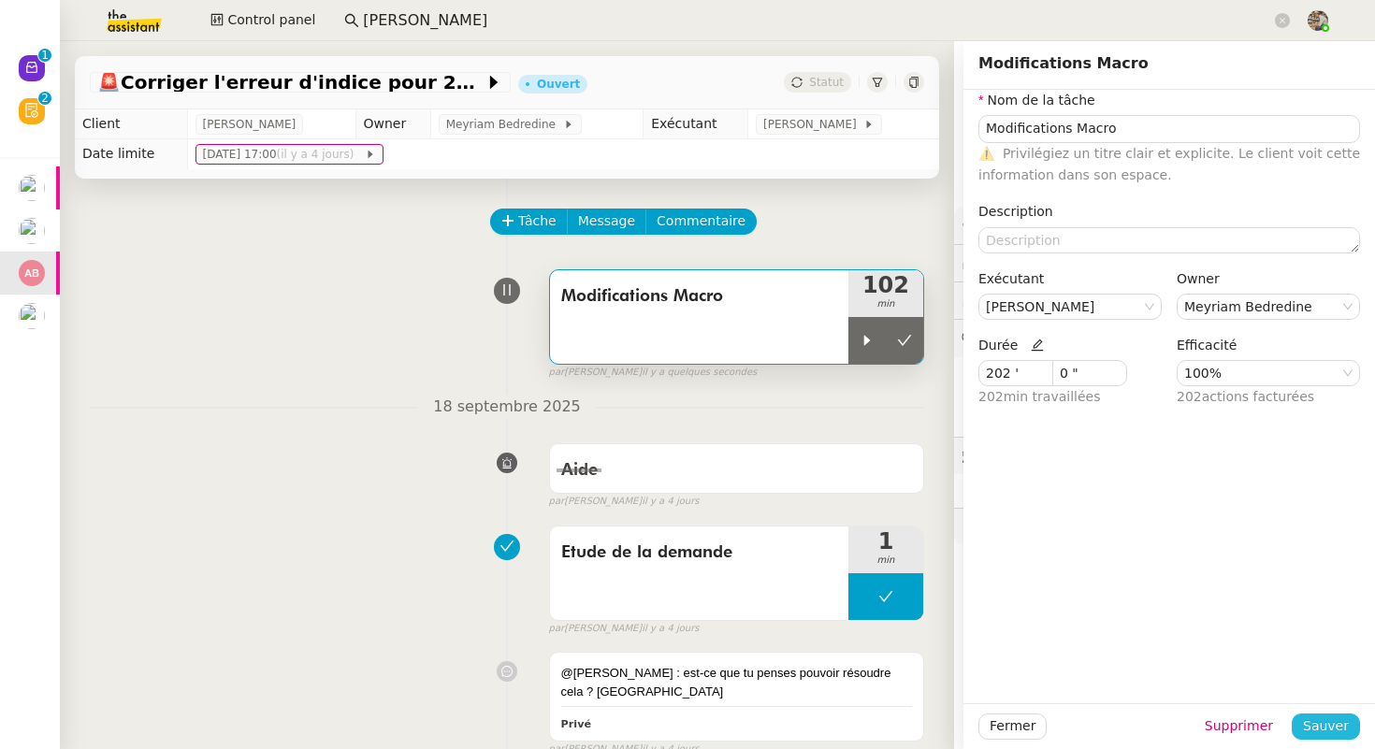
click at [1347, 718] on span "Sauver" at bounding box center [1326, 727] width 46 height 22
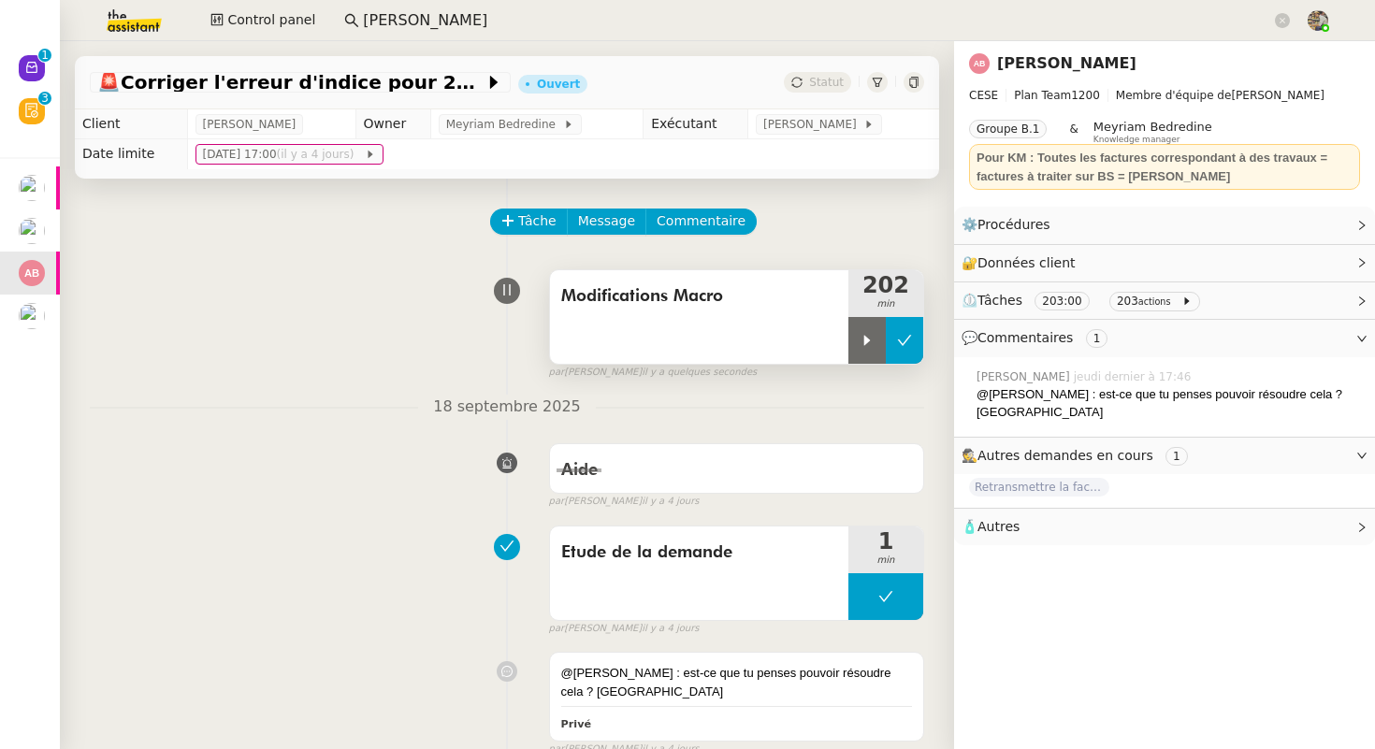
click at [901, 339] on icon at bounding box center [904, 340] width 15 height 15
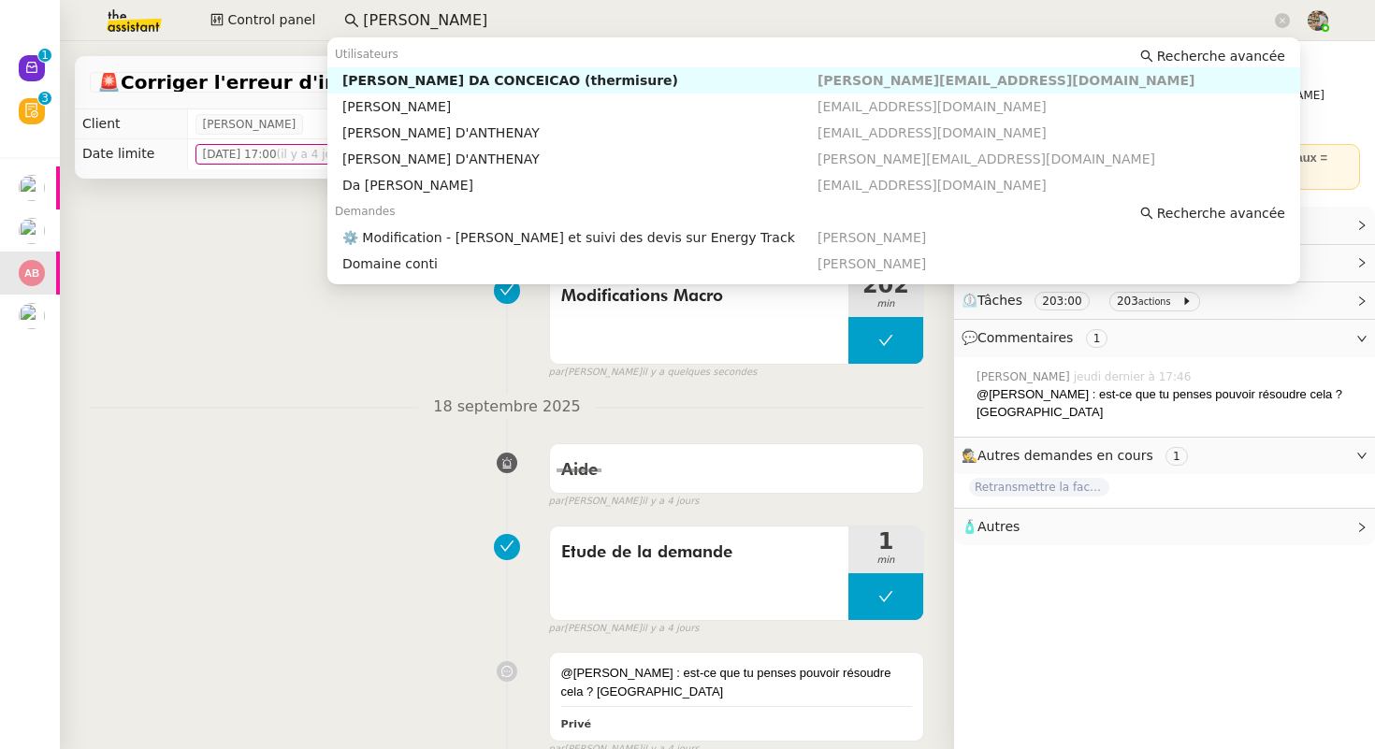
click at [420, 22] on input "charles da" at bounding box center [817, 20] width 908 height 25
click at [404, 77] on div "Charles DA CONCEICAO (thermisure)" at bounding box center [579, 80] width 475 height 17
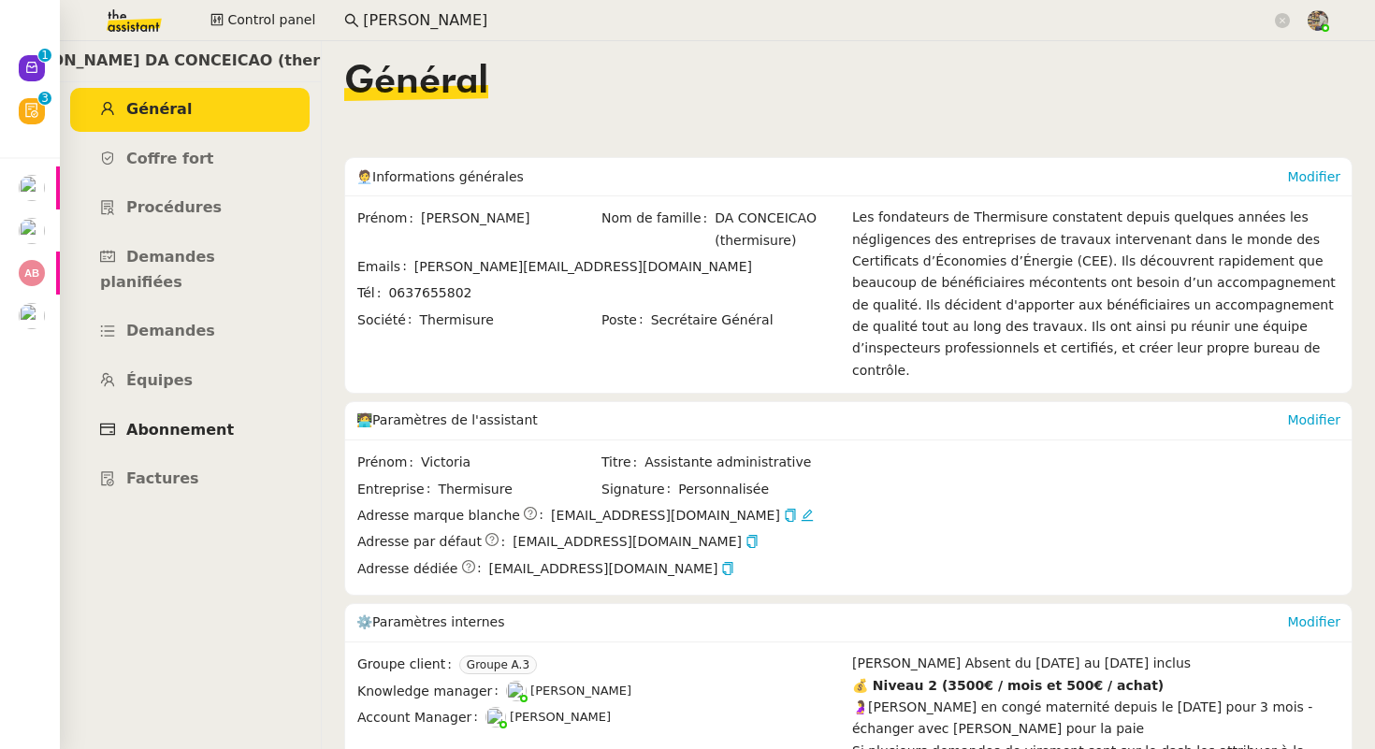
click at [244, 409] on link "Abonnement" at bounding box center [189, 431] width 239 height 44
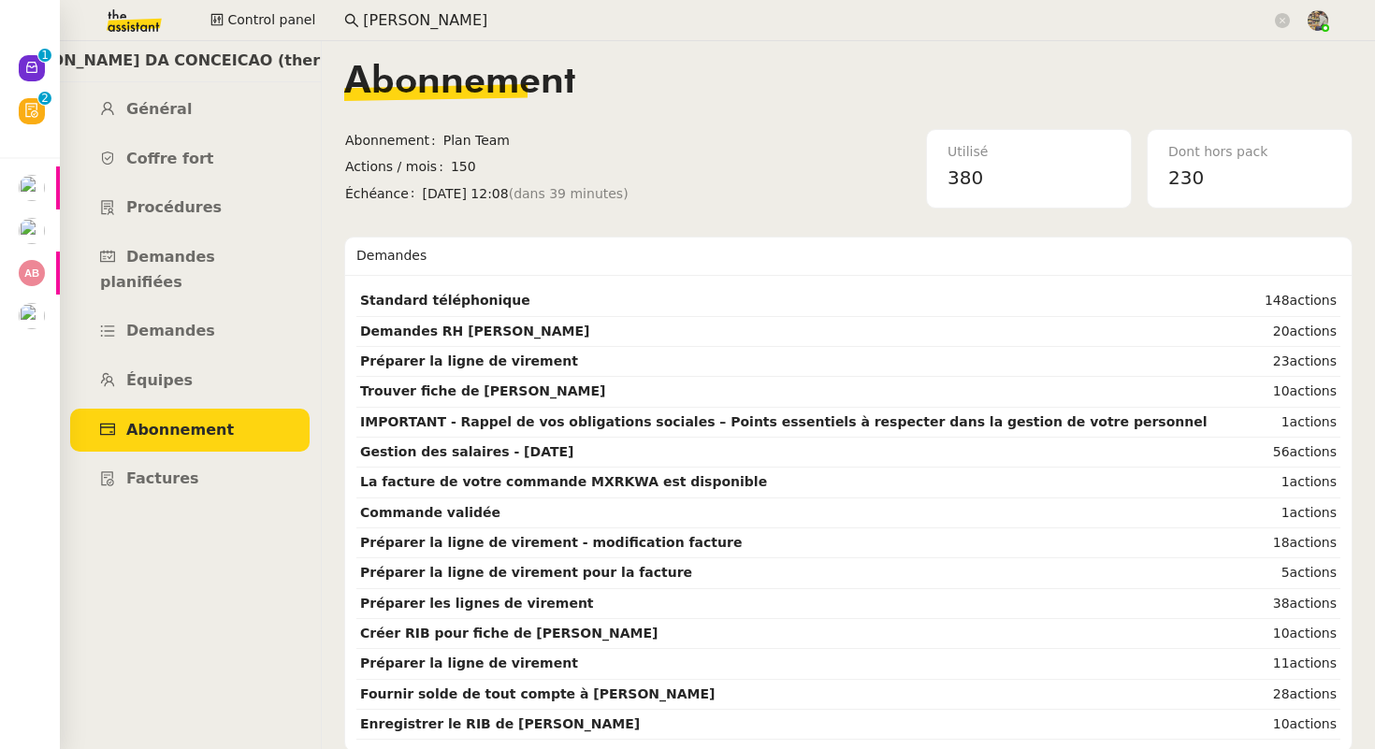
click at [453, 25] on input "charles da" at bounding box center [817, 20] width 908 height 25
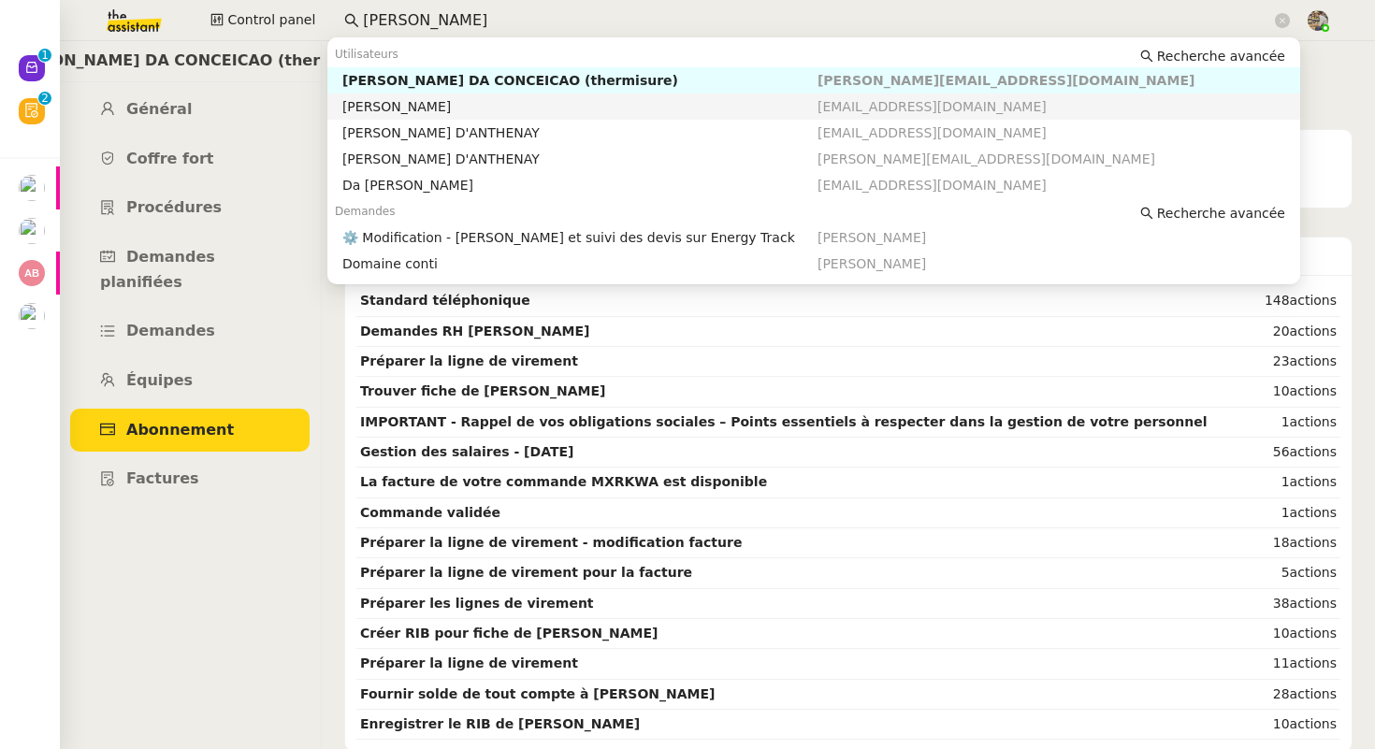
click at [448, 114] on div "[PERSON_NAME]" at bounding box center [579, 106] width 475 height 17
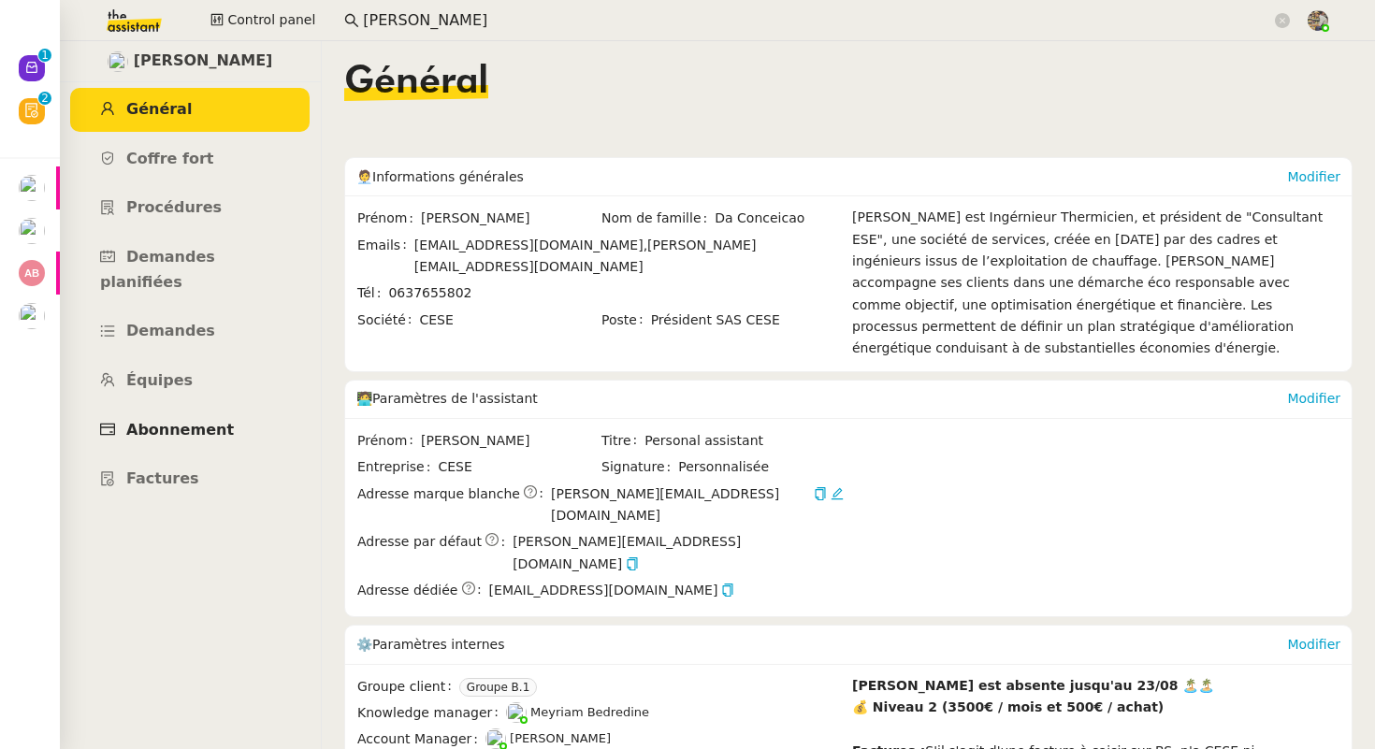
click at [210, 421] on span "Abonnement" at bounding box center [180, 430] width 108 height 18
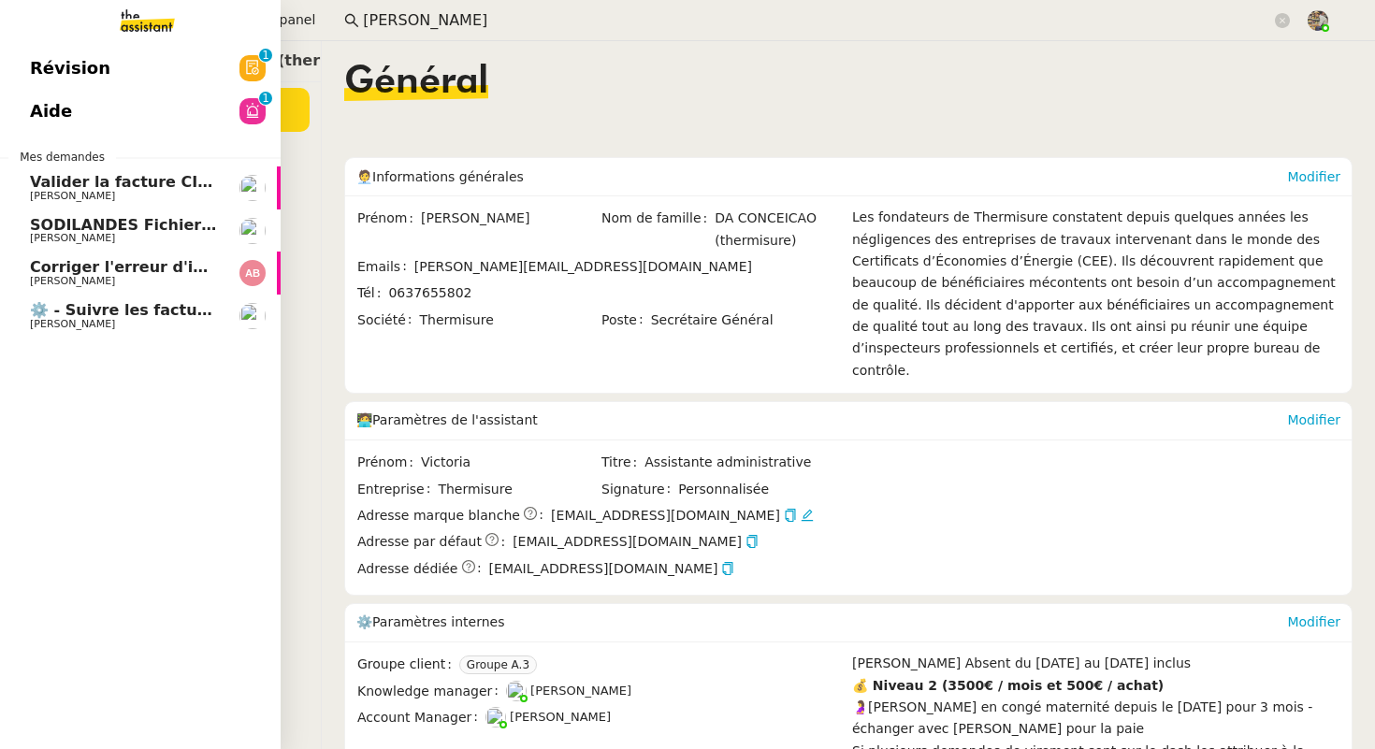
click at [8, 316] on link "⚙️ - Suivre les factures d'exploitation [PERSON_NAME]" at bounding box center [140, 316] width 281 height 43
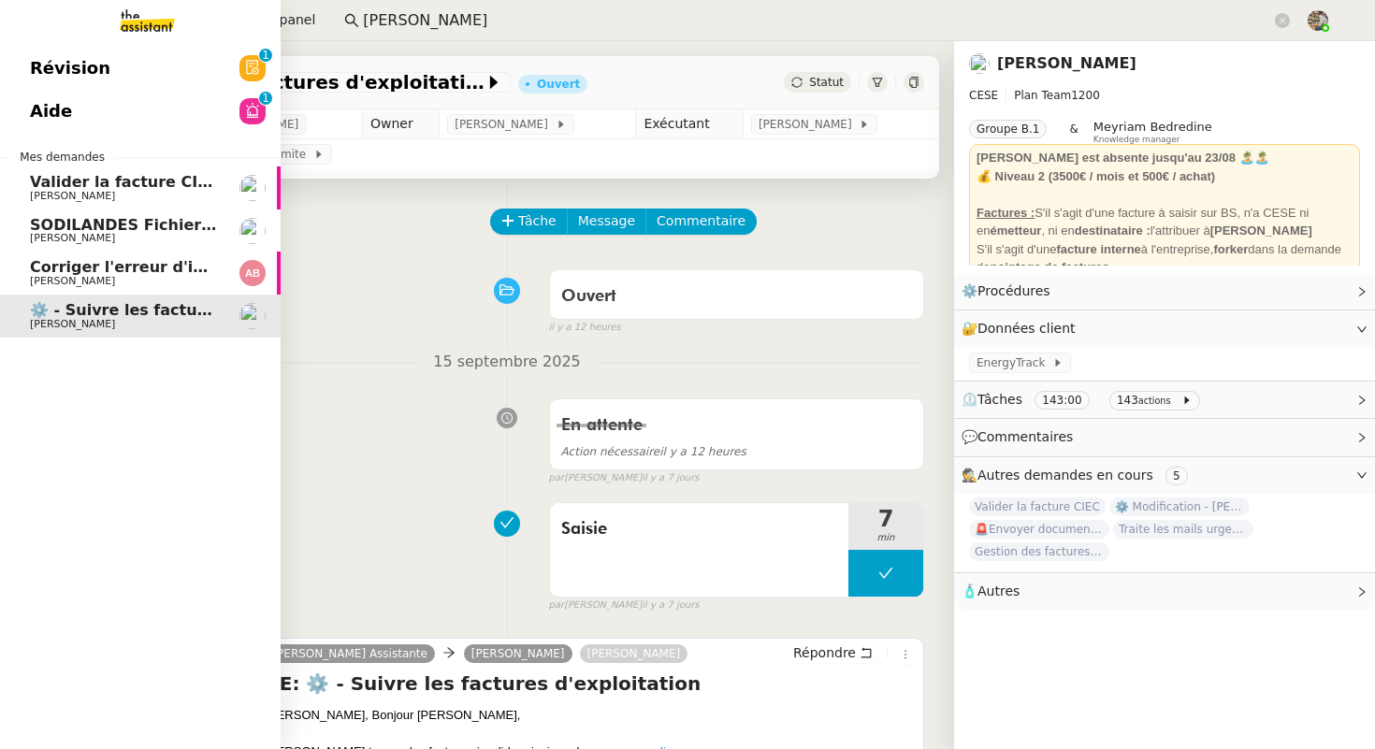
click at [23, 276] on link "Corriger l'erreur d'indice pour 2025 Anthony Bruley" at bounding box center [140, 273] width 281 height 43
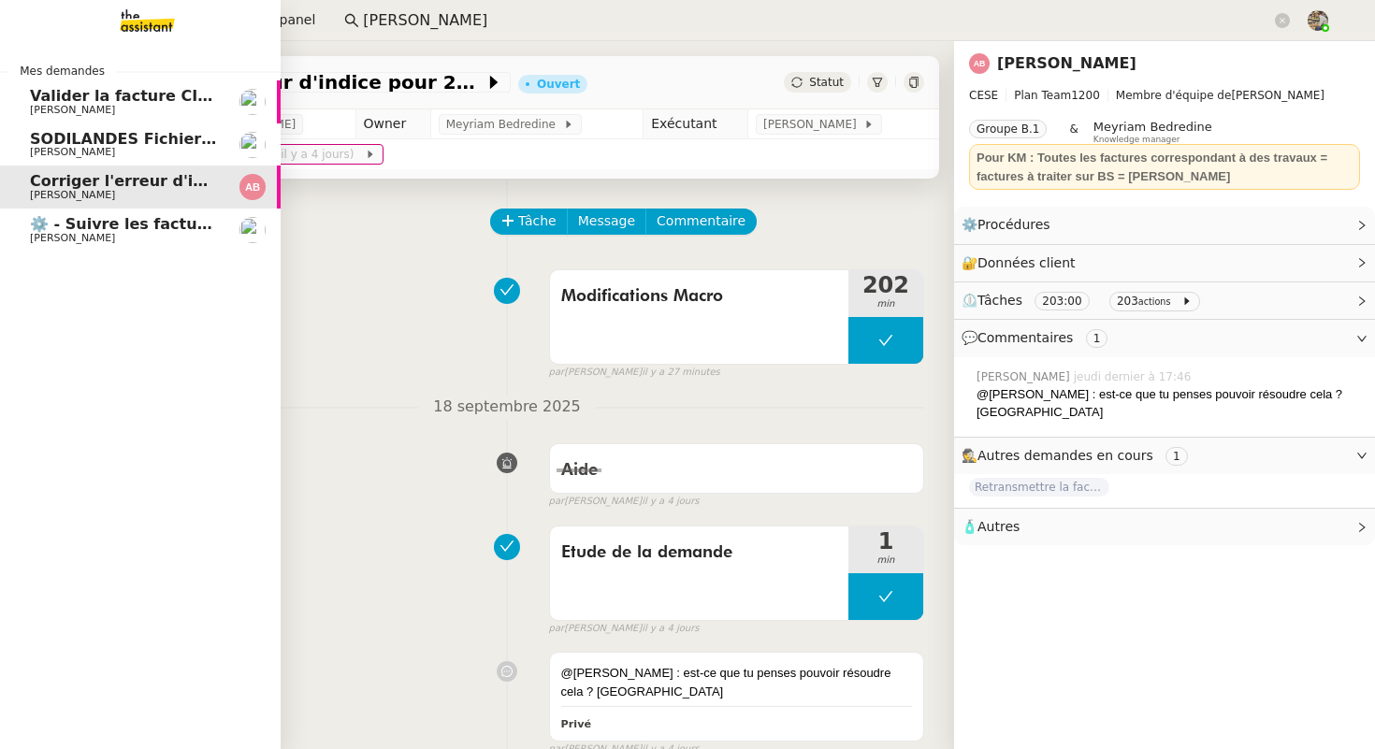
click at [13, 110] on link "Valider la facture CIEC Charles Da Conceicao" at bounding box center [140, 101] width 281 height 43
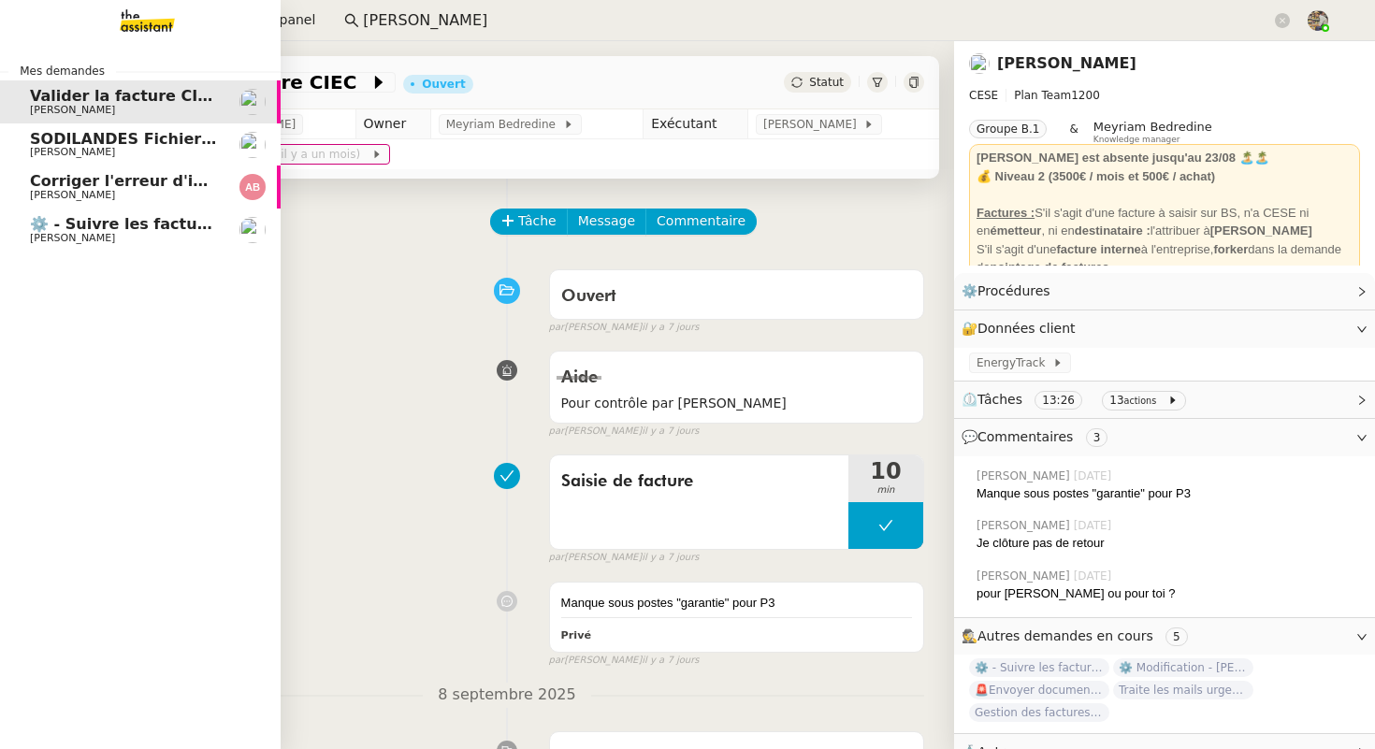
click at [38, 195] on span "[PERSON_NAME]" at bounding box center [72, 195] width 85 height 12
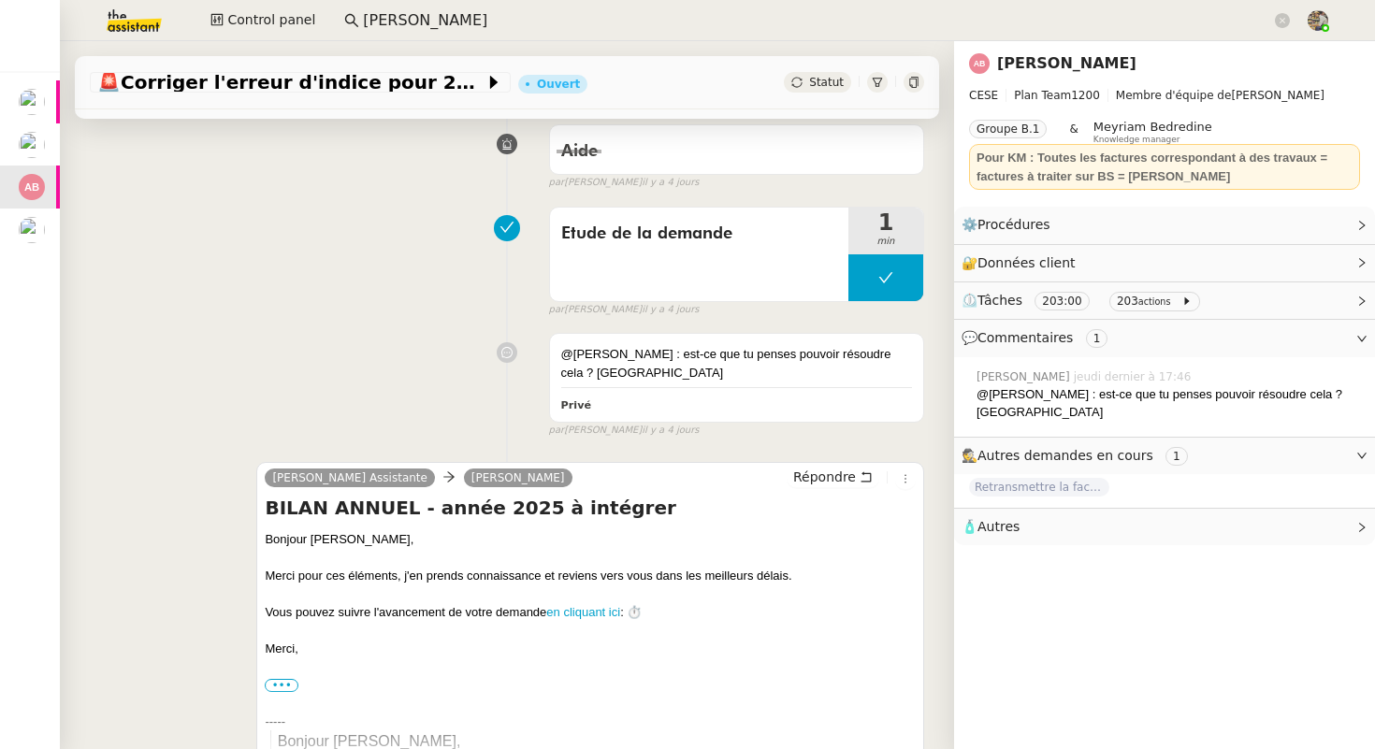
scroll to position [337, 0]
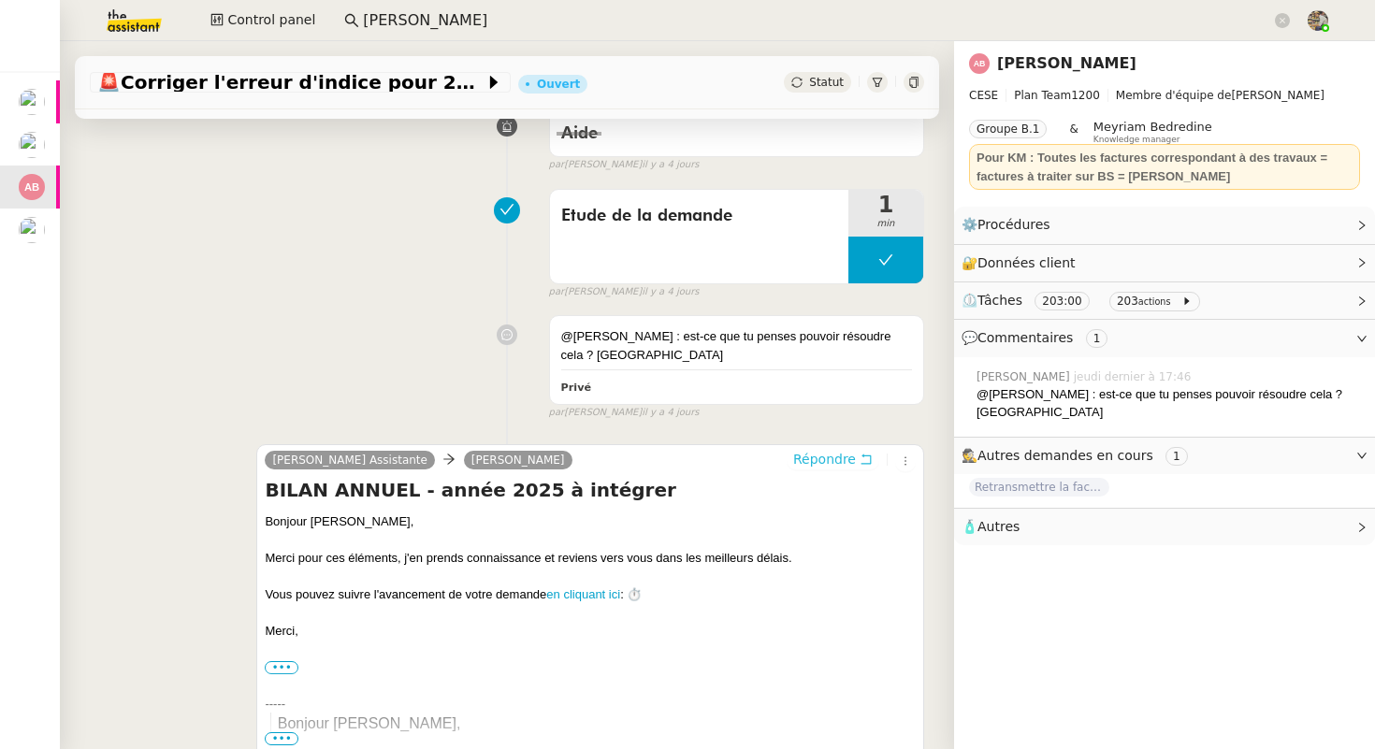
click at [828, 451] on button "Répondre" at bounding box center [833, 459] width 93 height 21
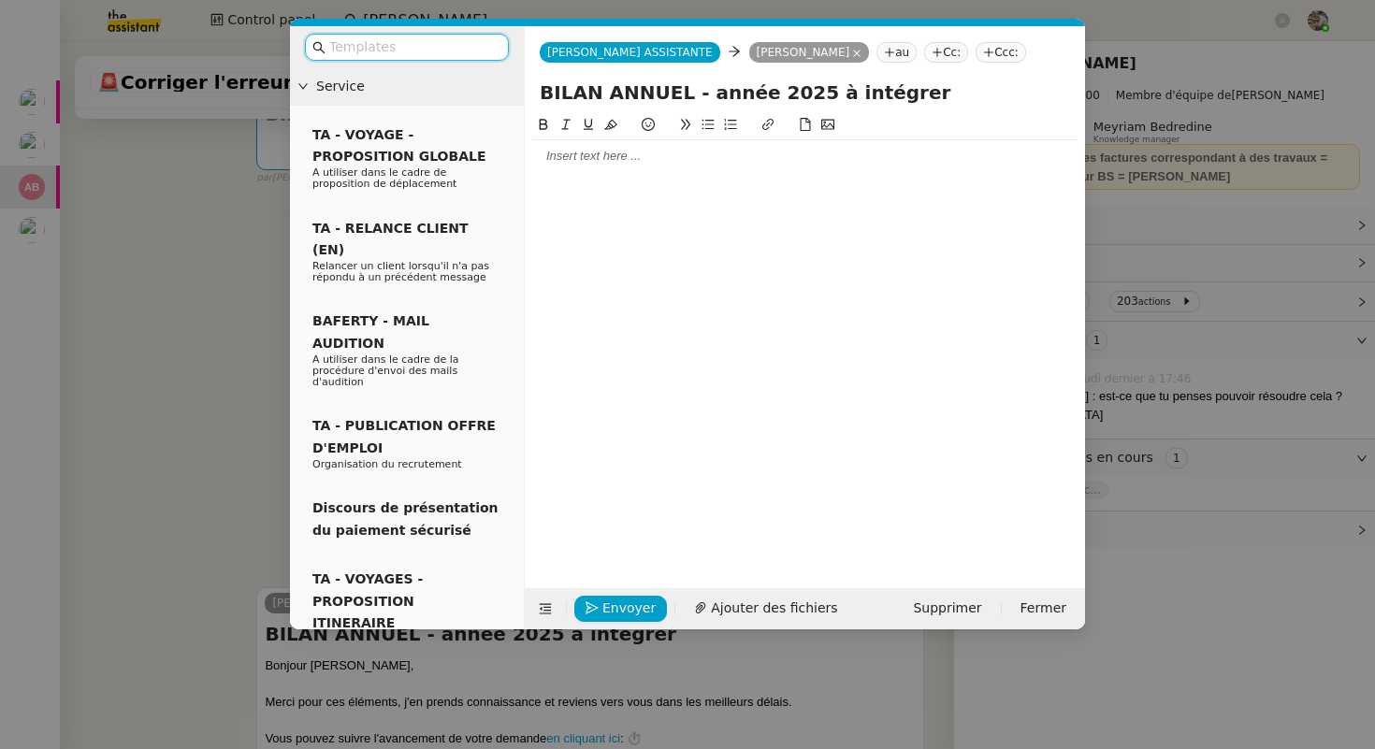
click at [601, 160] on div at bounding box center [804, 156] width 545 height 17
click at [418, 36] on input "text" at bounding box center [413, 47] width 168 height 22
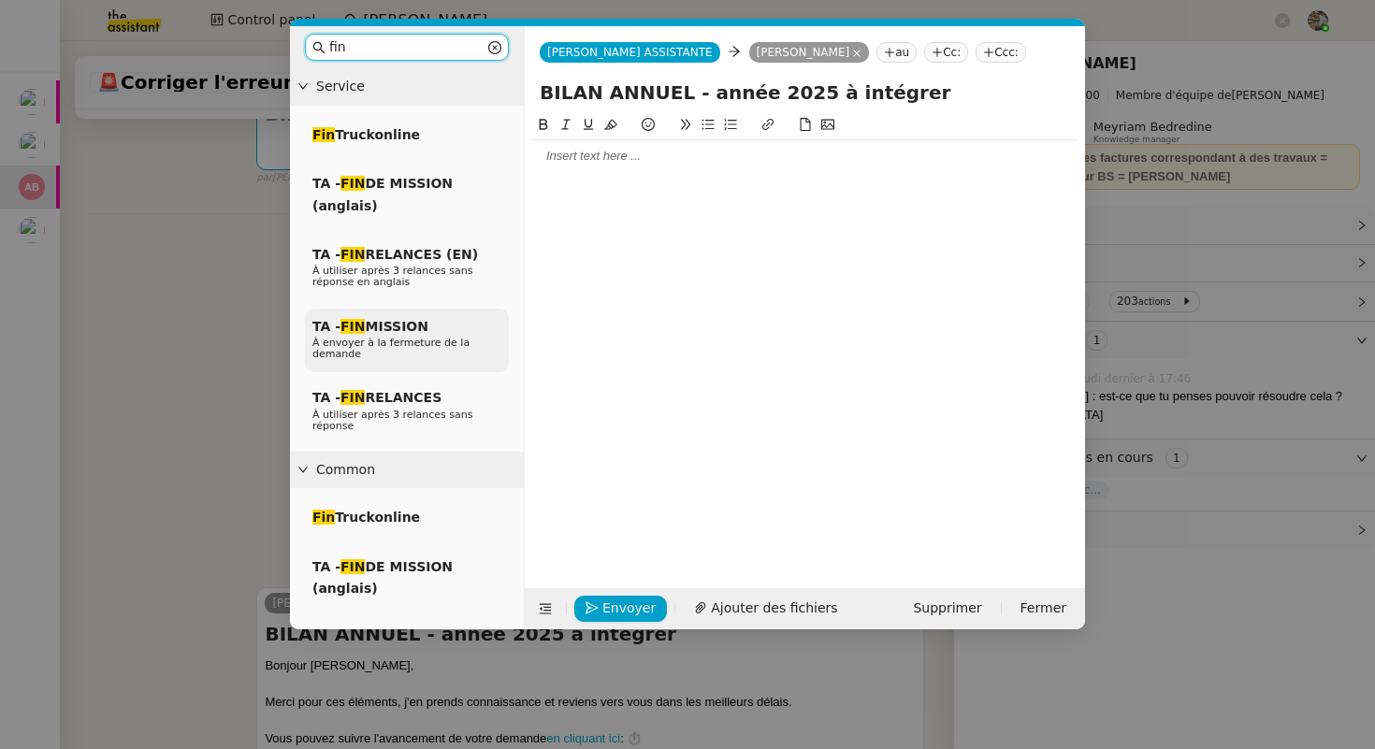
type input "fin"
click at [416, 321] on span "TA - FIN MISSION" at bounding box center [370, 326] width 116 height 15
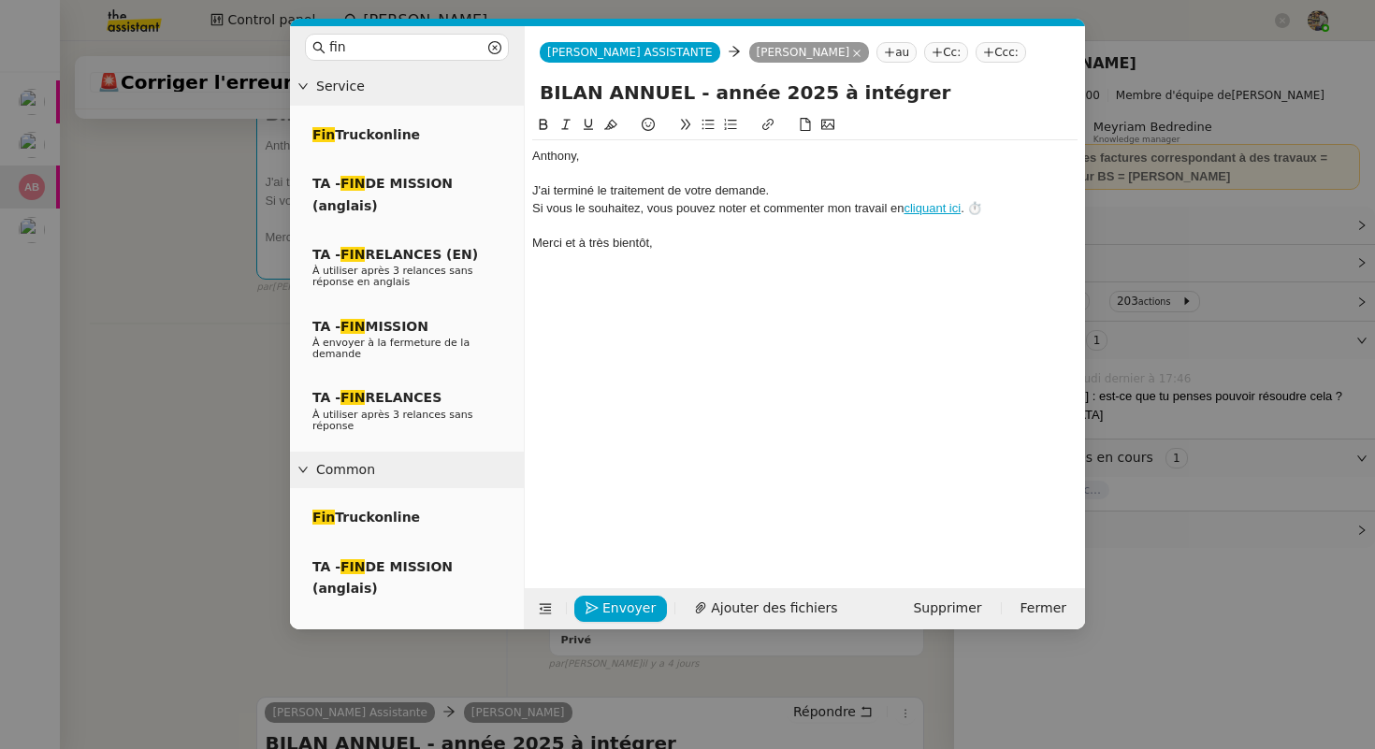
click at [805, 127] on icon at bounding box center [805, 124] width 13 height 13
click at [720, 606] on span "Ajouter des fichiers" at bounding box center [774, 609] width 126 height 22
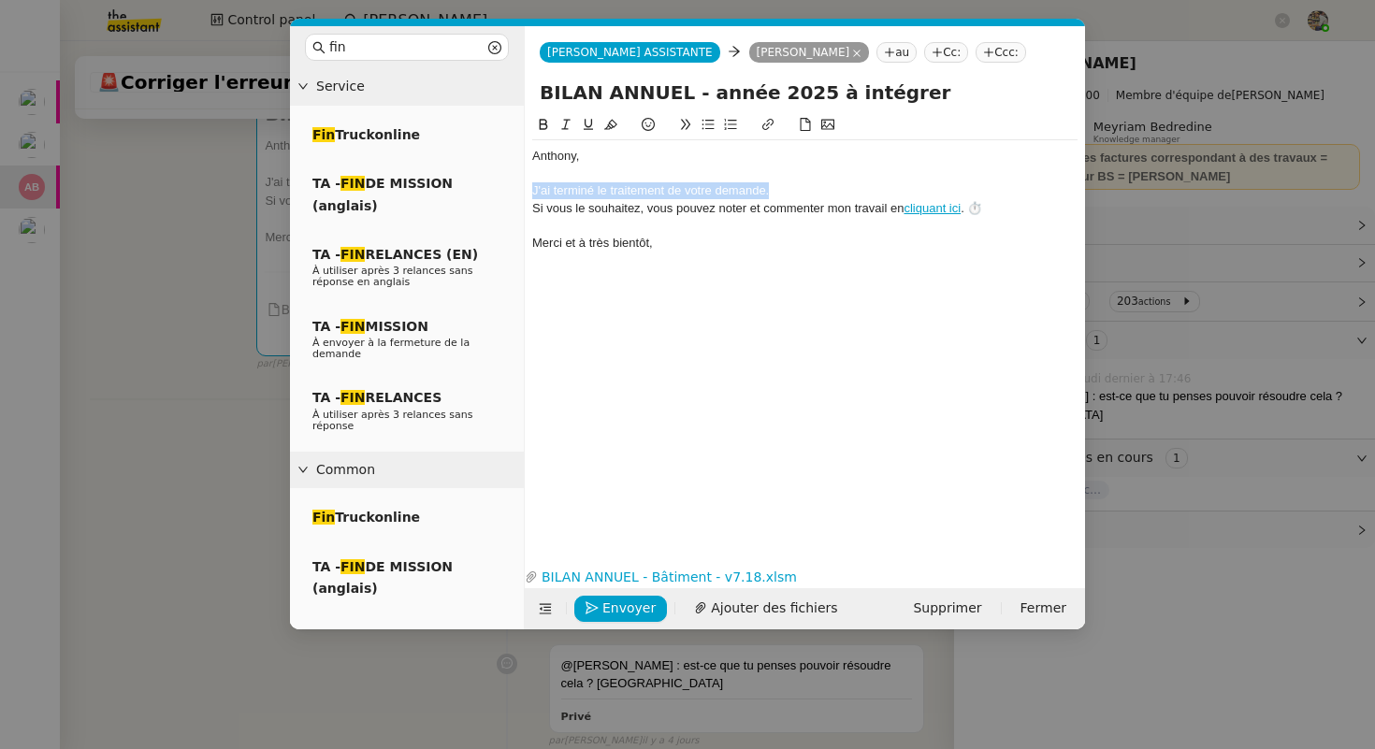
drag, startPoint x: 796, startPoint y: 193, endPoint x: 530, endPoint y: 193, distance: 266.6
click at [530, 193] on nz-spin "BILAN ANNUEL - Bâtiment - v7.18.xlsm ﻿Anthony﻿, J'ai terminé le traitement de …" at bounding box center [805, 327] width 560 height 427
click at [720, 187] on div "Veuillez trouver ci-joint le fichier finaliser" at bounding box center [804, 190] width 545 height 17
click at [809, 244] on div "Merci et à très bientôt," at bounding box center [804, 243] width 545 height 17
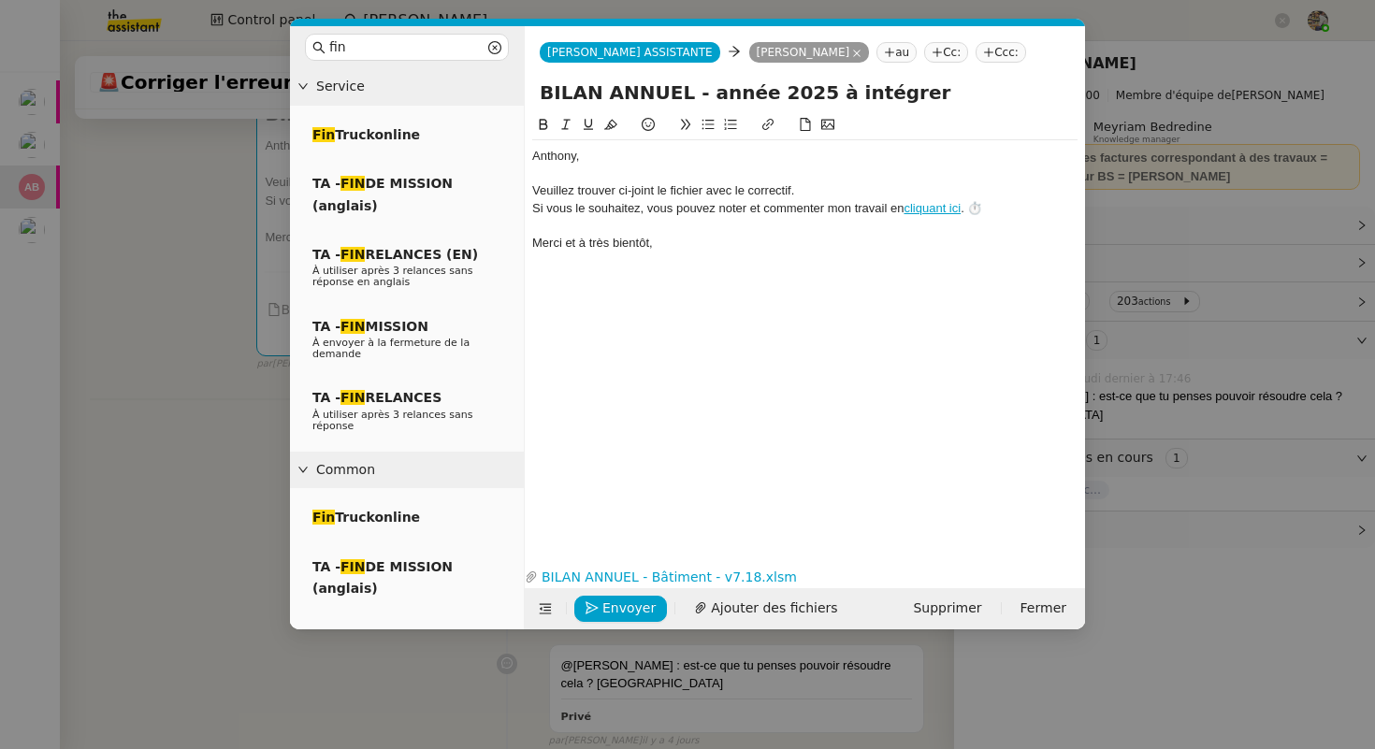
click at [828, 181] on div at bounding box center [804, 174] width 545 height 17
click at [817, 191] on div "Veuillez trouver ci-joint le fichier avec le correctif." at bounding box center [804, 190] width 545 height 17
click at [610, 612] on span "Envoyer" at bounding box center [628, 609] width 53 height 22
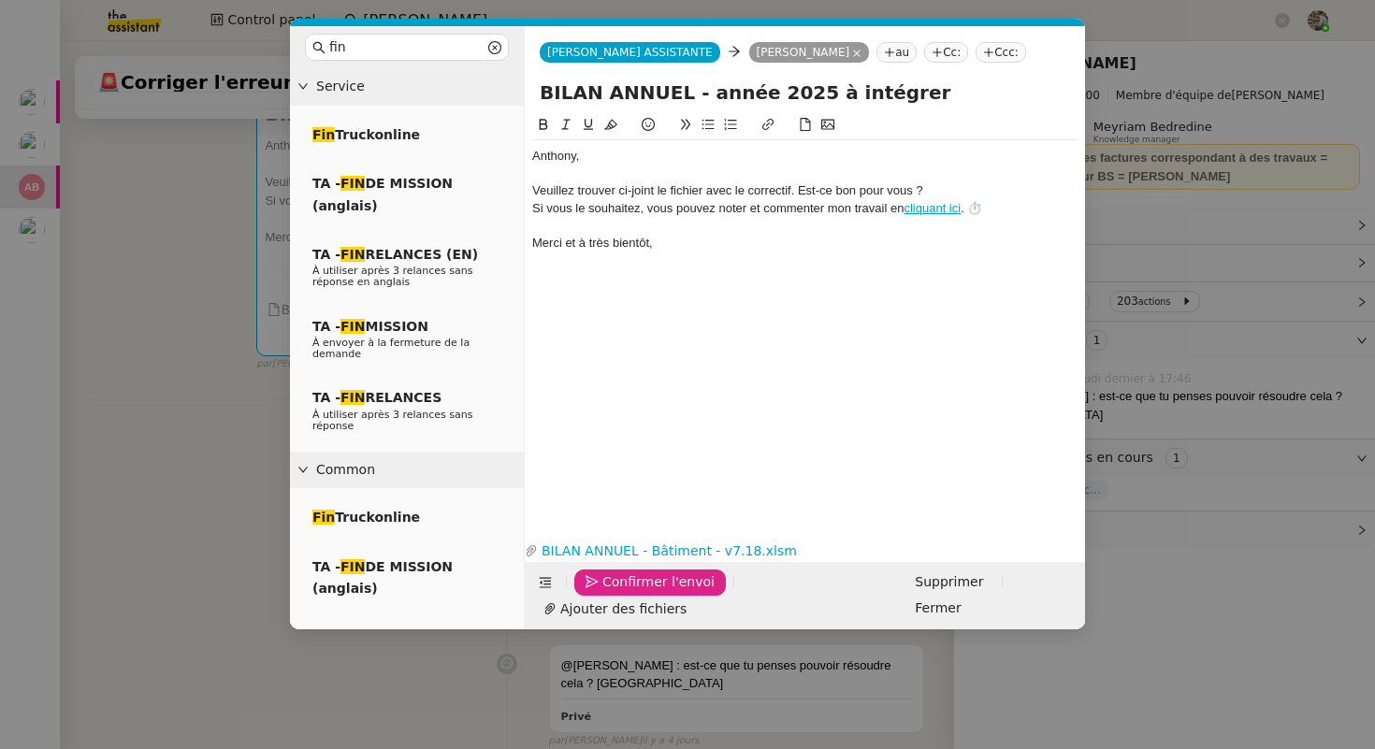
click at [610, 593] on span "Confirmer l'envoi" at bounding box center [658, 583] width 112 height 22
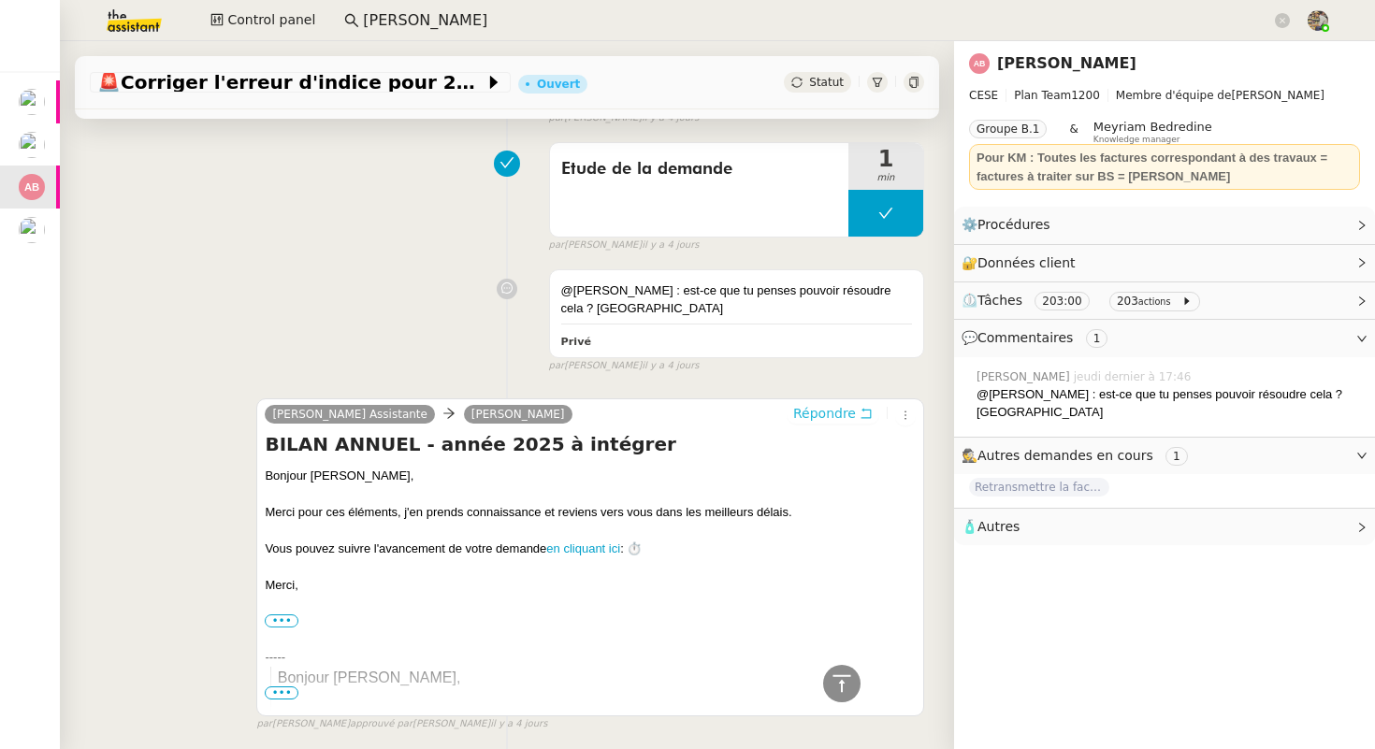
scroll to position [0, 0]
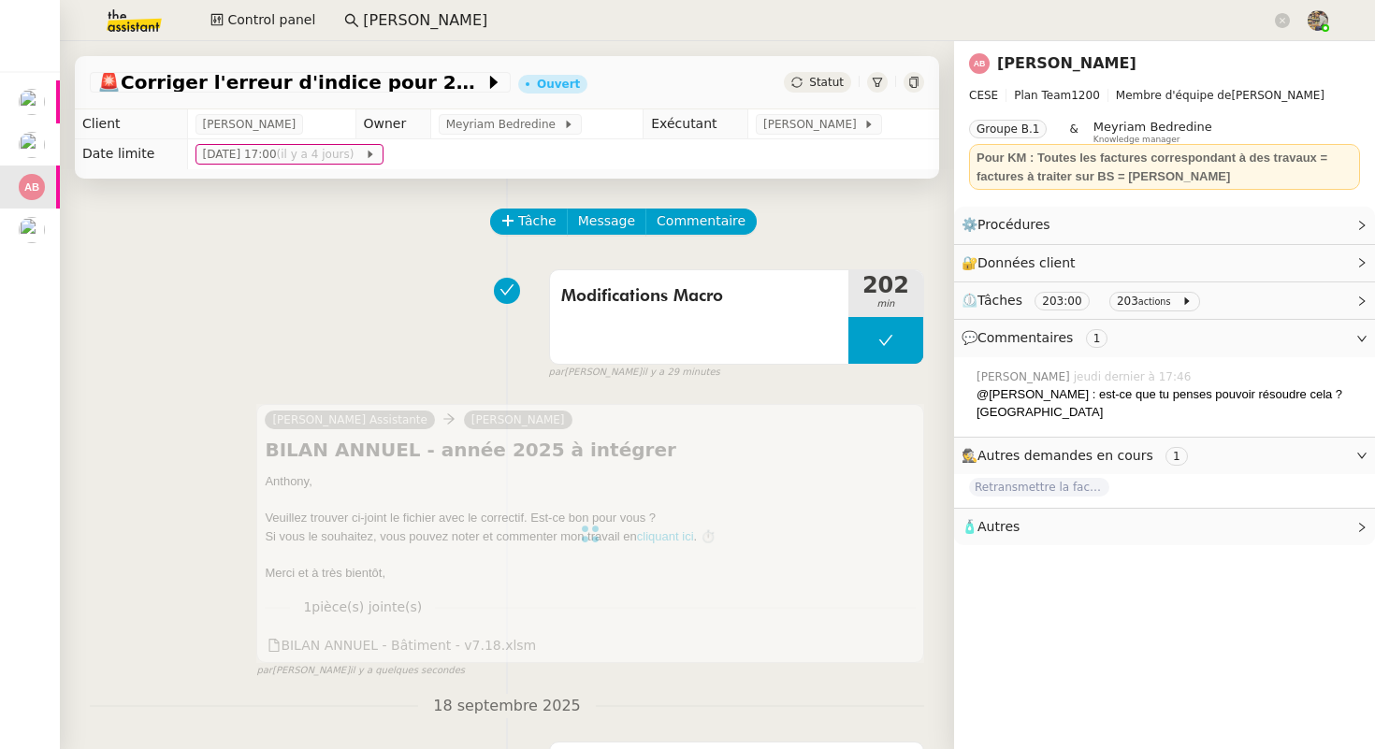
click at [807, 80] on div "Statut" at bounding box center [817, 82] width 67 height 21
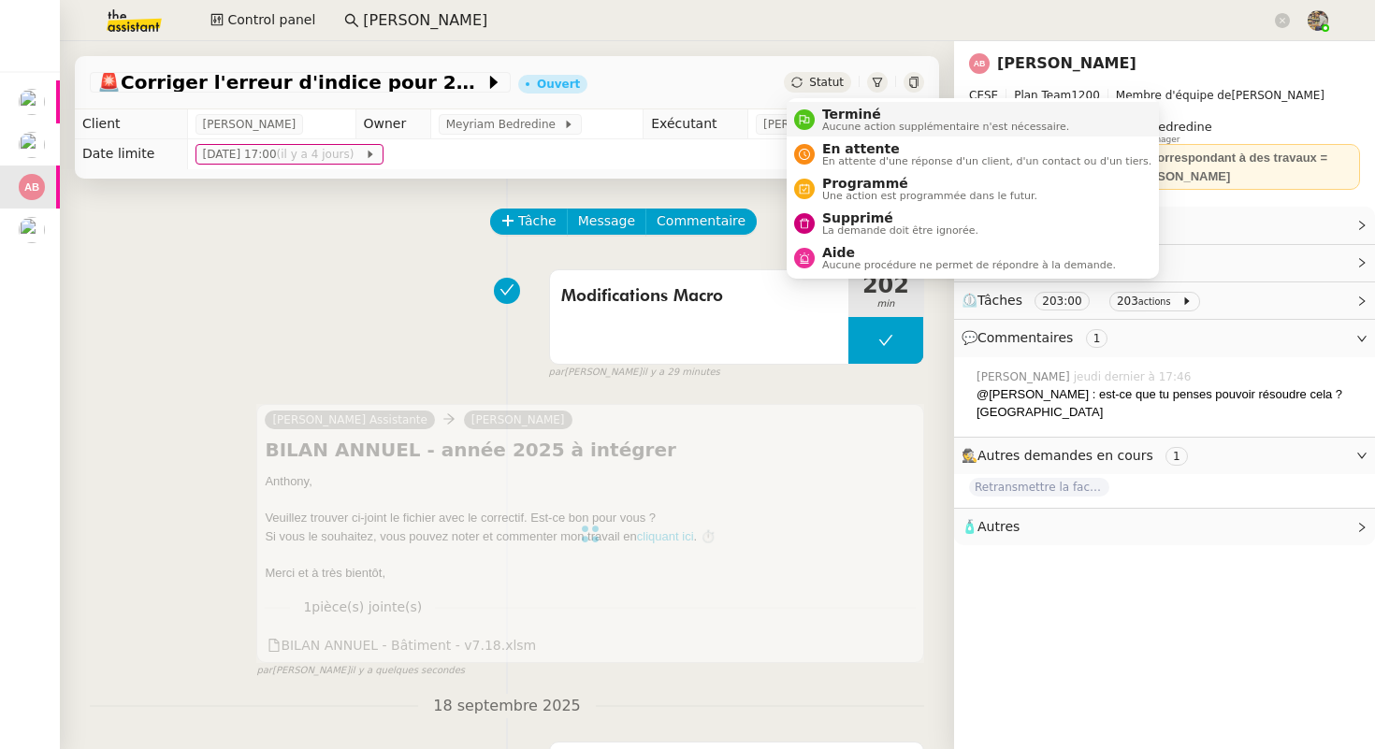
click at [812, 118] on nz-avatar at bounding box center [804, 119] width 21 height 21
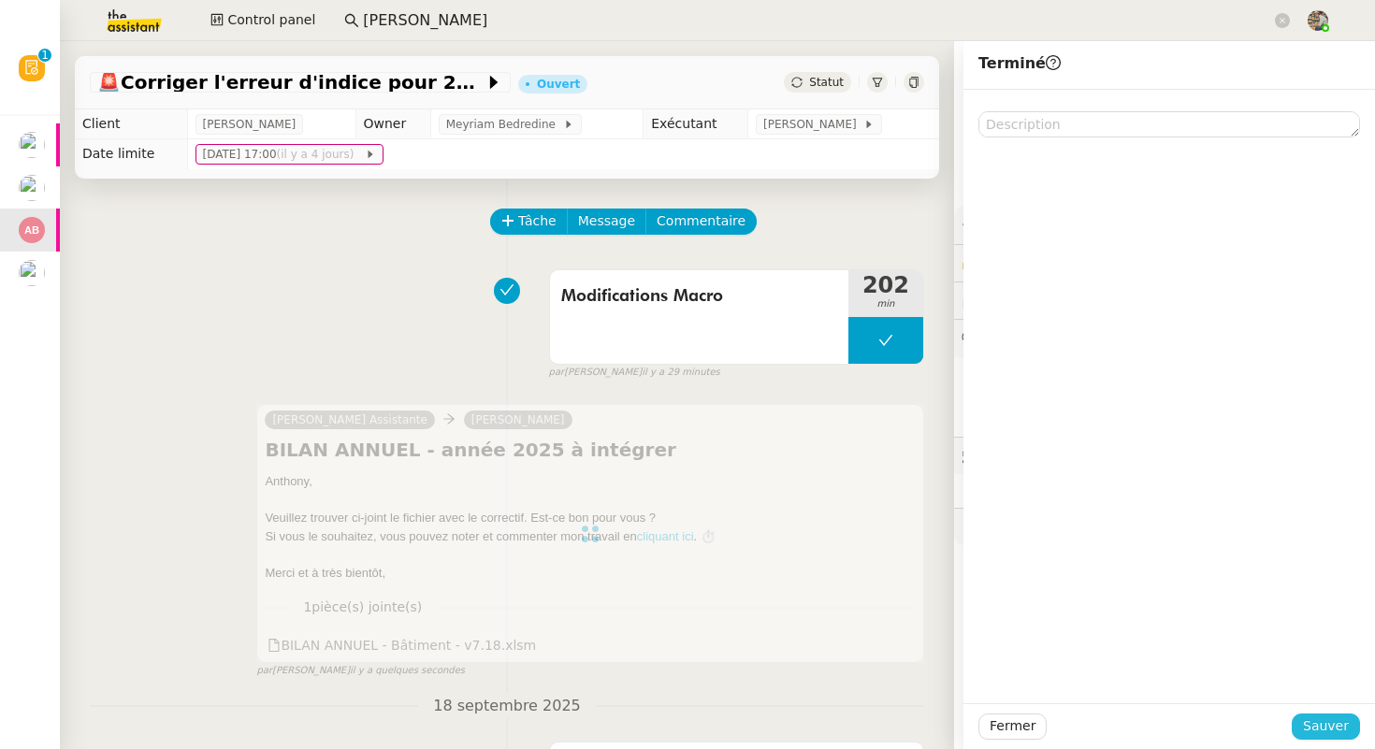
click at [1325, 727] on span "Sauver" at bounding box center [1326, 727] width 46 height 22
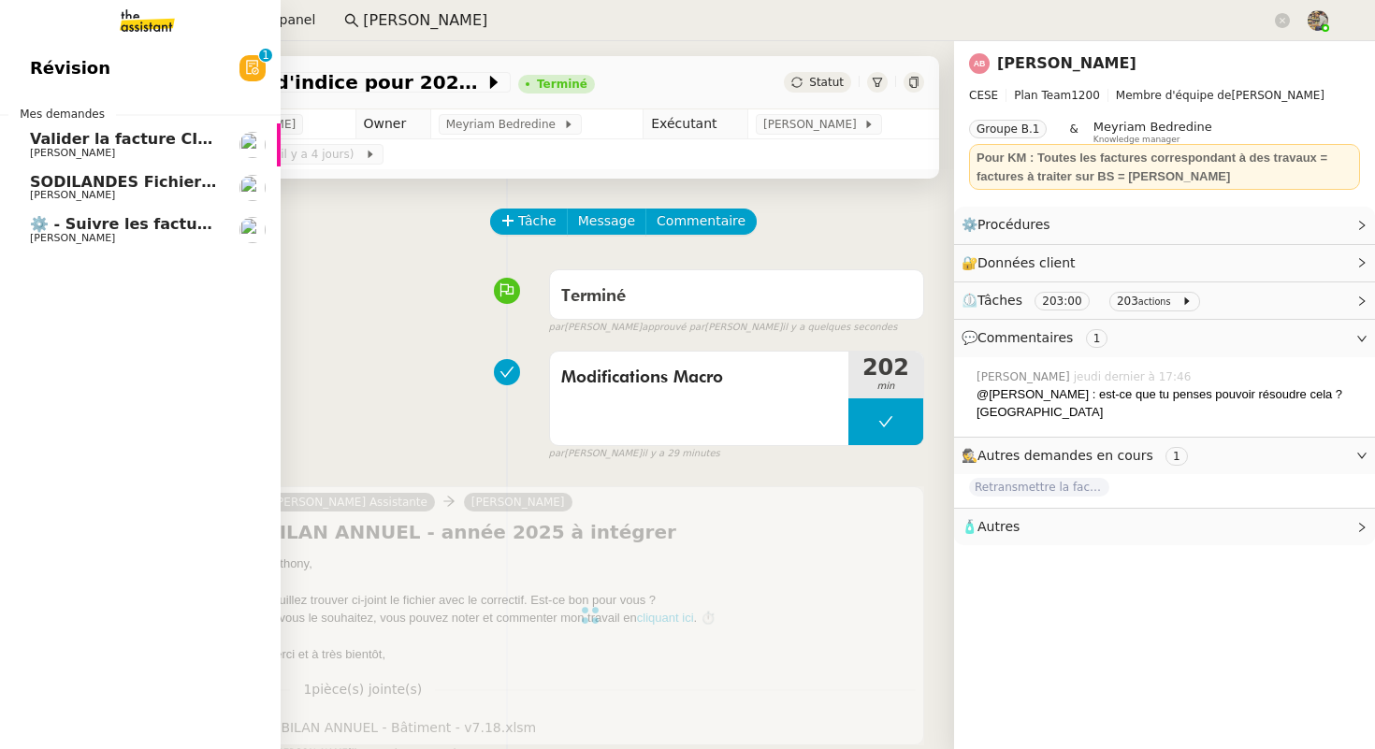
click at [115, 150] on span "[PERSON_NAME]" at bounding box center [72, 153] width 85 height 12
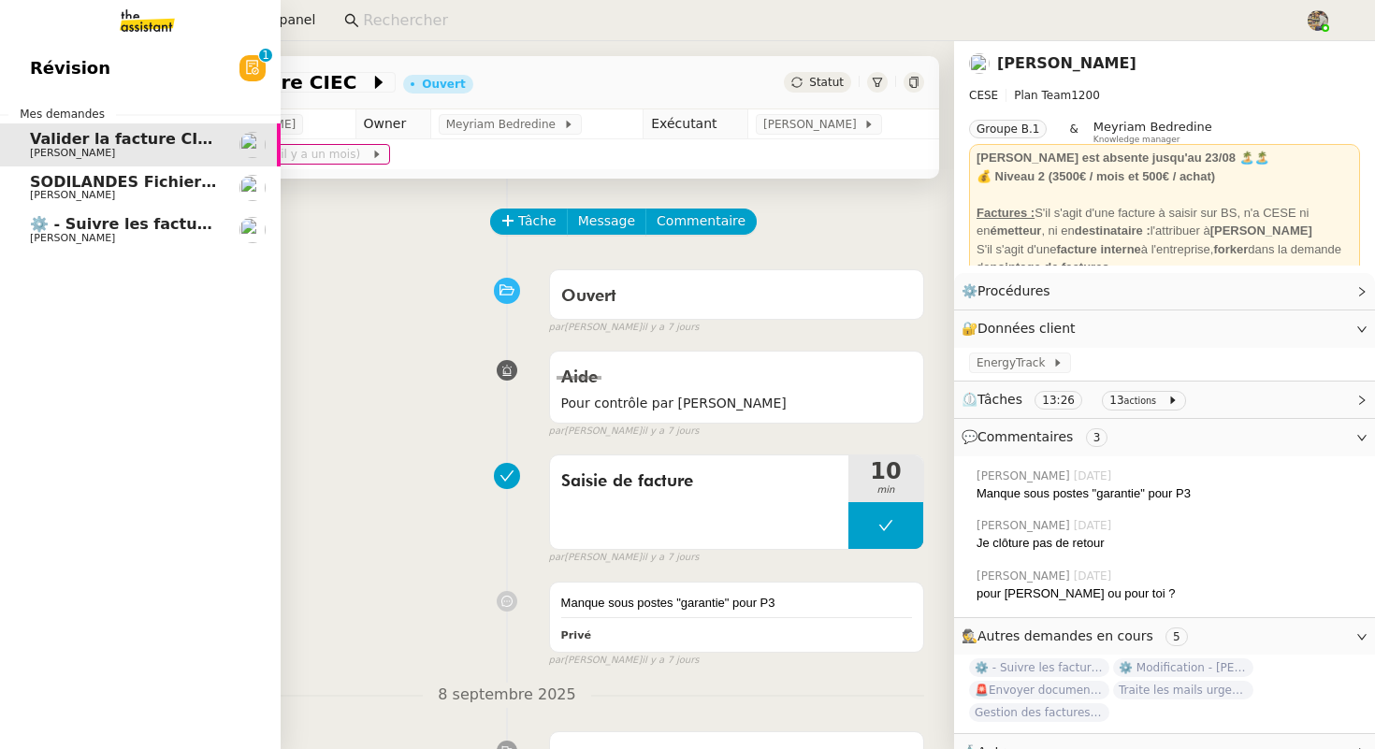
click at [137, 180] on span "SODILANDES Fichiers pour 2025" at bounding box center [165, 182] width 271 height 18
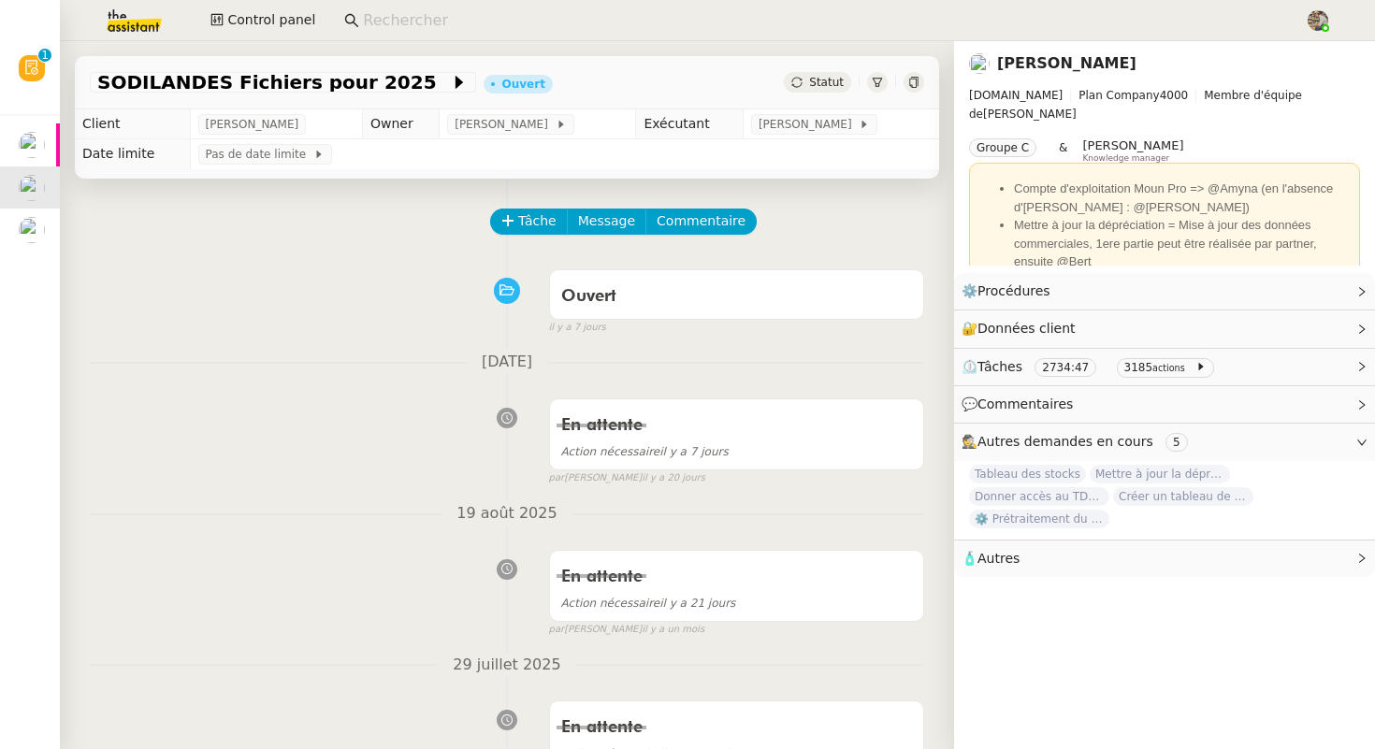
scroll to position [1243, 0]
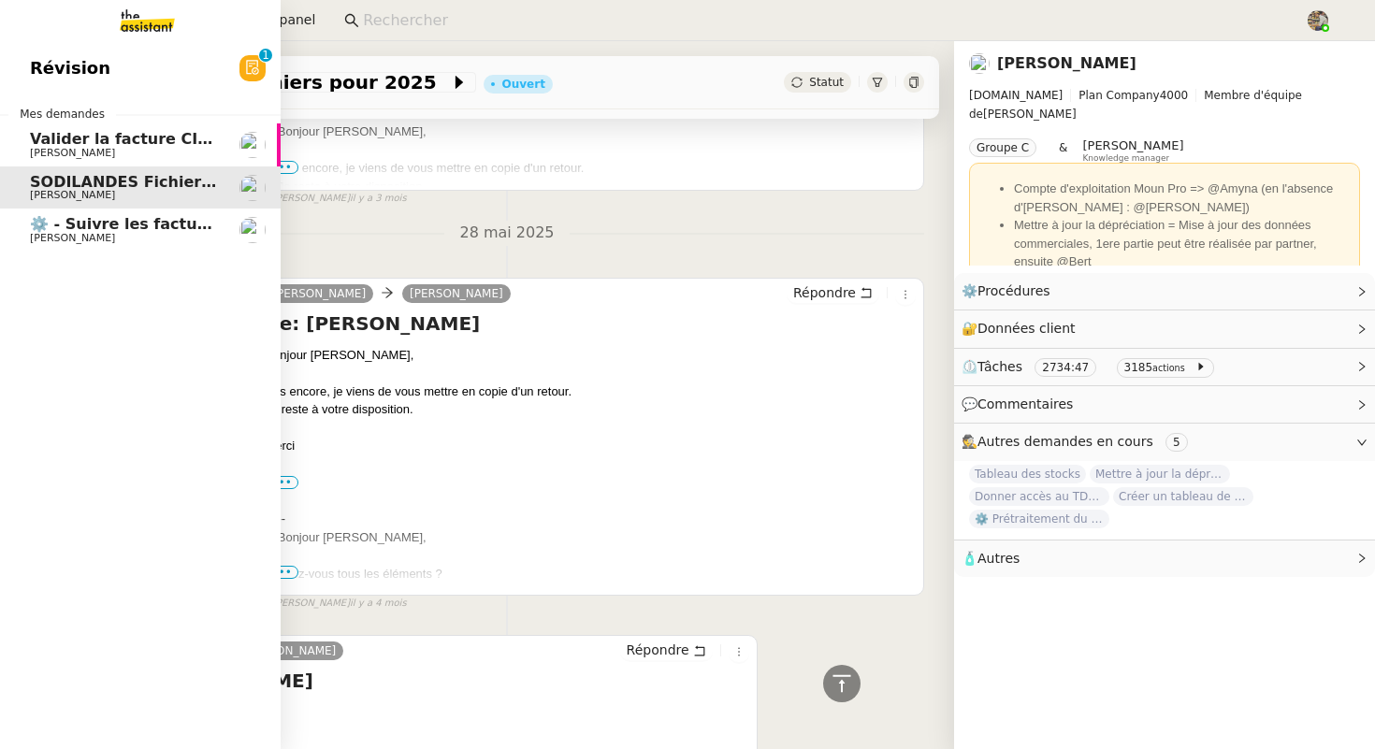
click at [24, 236] on link "⚙️ - Suivre les factures d'exploitation [PERSON_NAME]" at bounding box center [140, 230] width 281 height 43
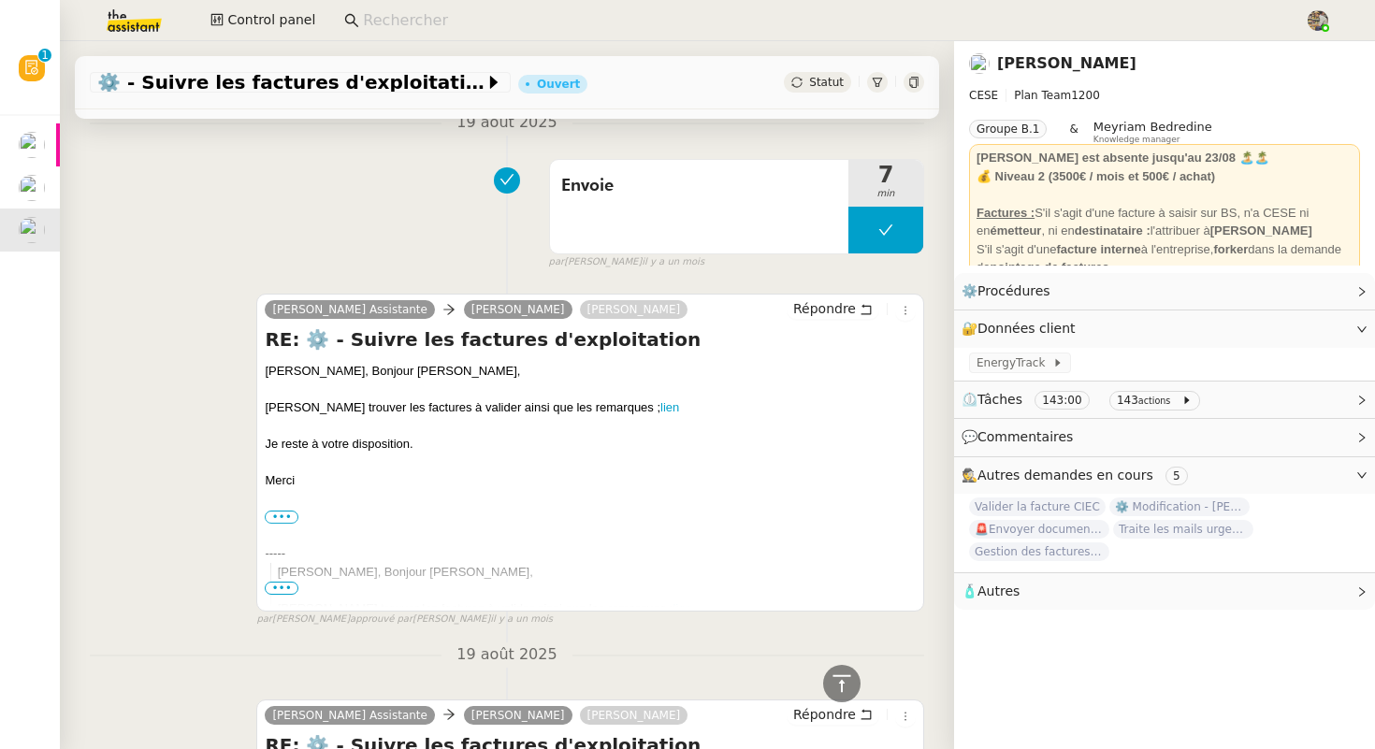
scroll to position [4294, 0]
